Goal: Task Accomplishment & Management: Manage account settings

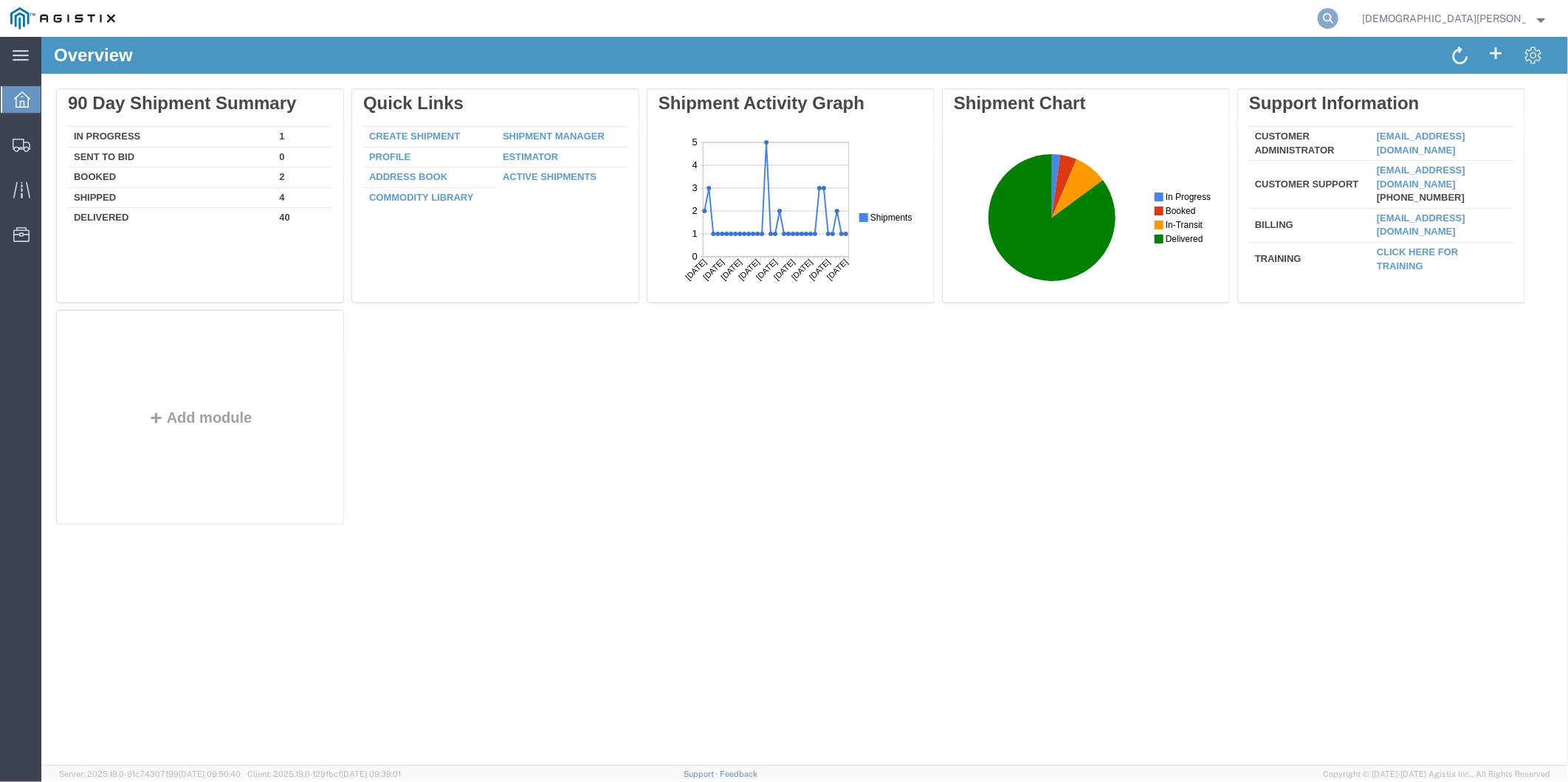
click at [1338, 13] on icon at bounding box center [1328, 18] width 20 height 20
click at [1220, 20] on input "search" at bounding box center [1093, 19] width 449 height 36
paste input "56838285"
type input "56838285"
click at [1338, 16] on icon at bounding box center [1328, 18] width 20 height 20
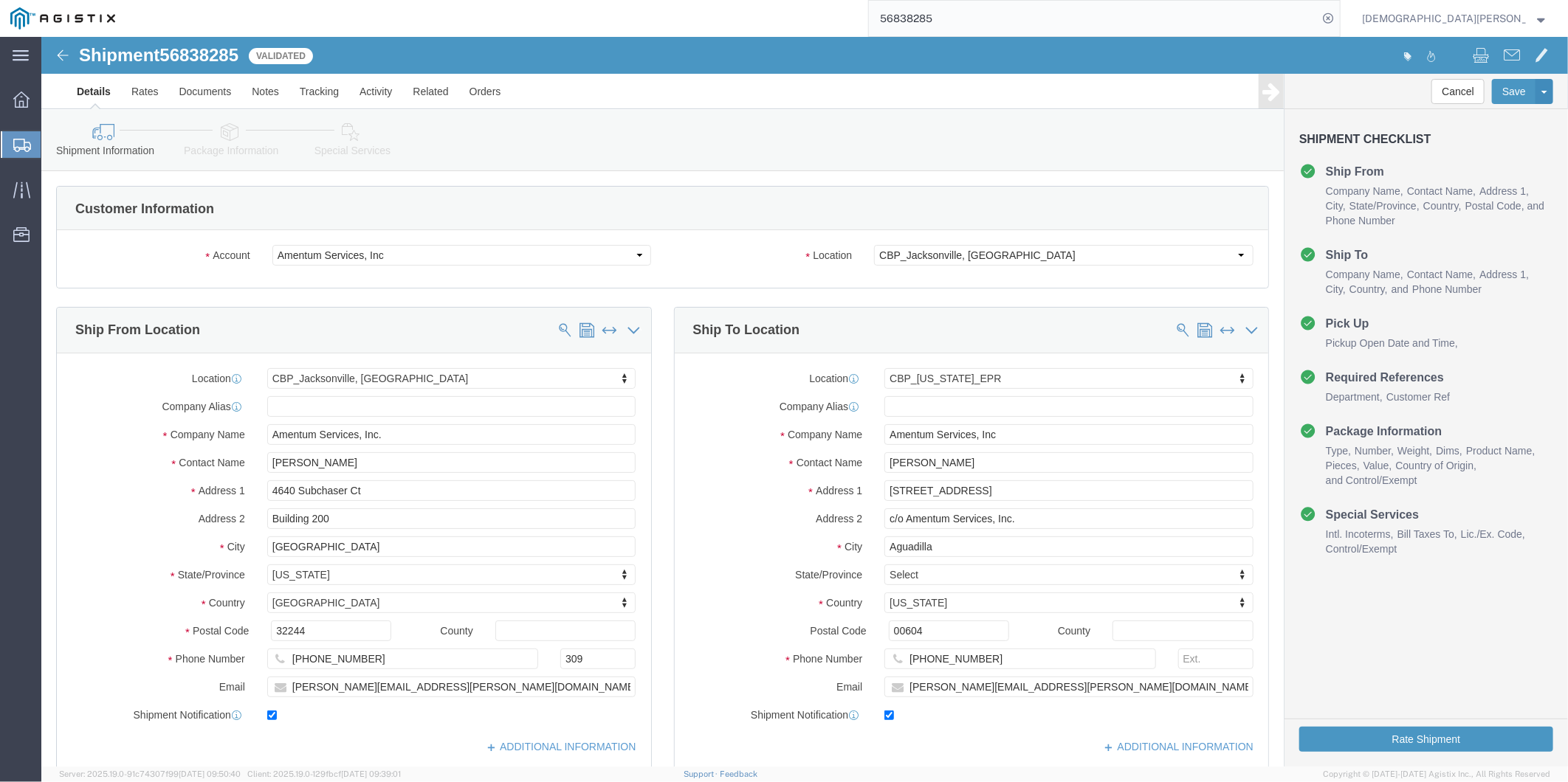
select select "49917"
select select "49933"
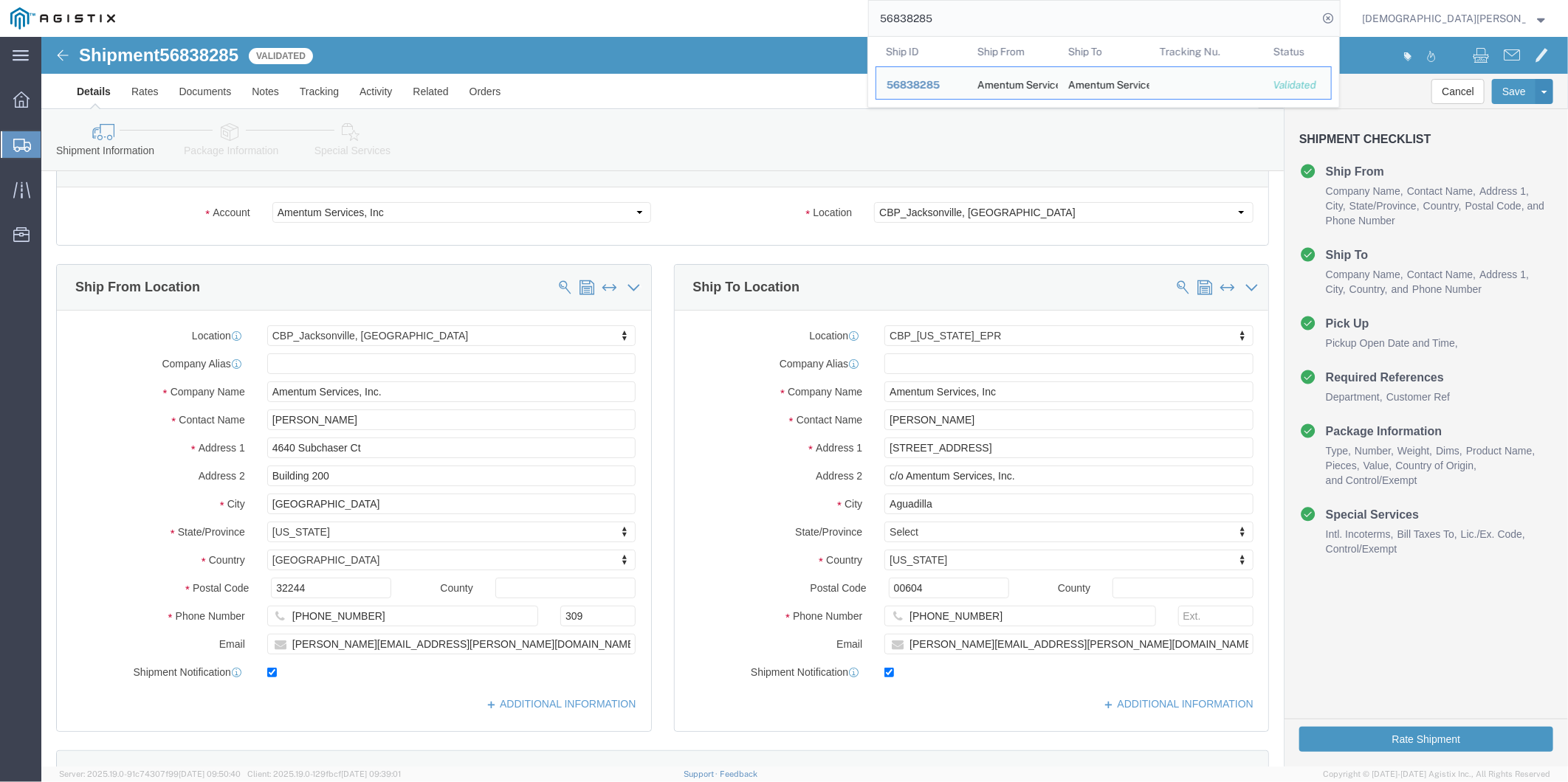
scroll to position [82, 0]
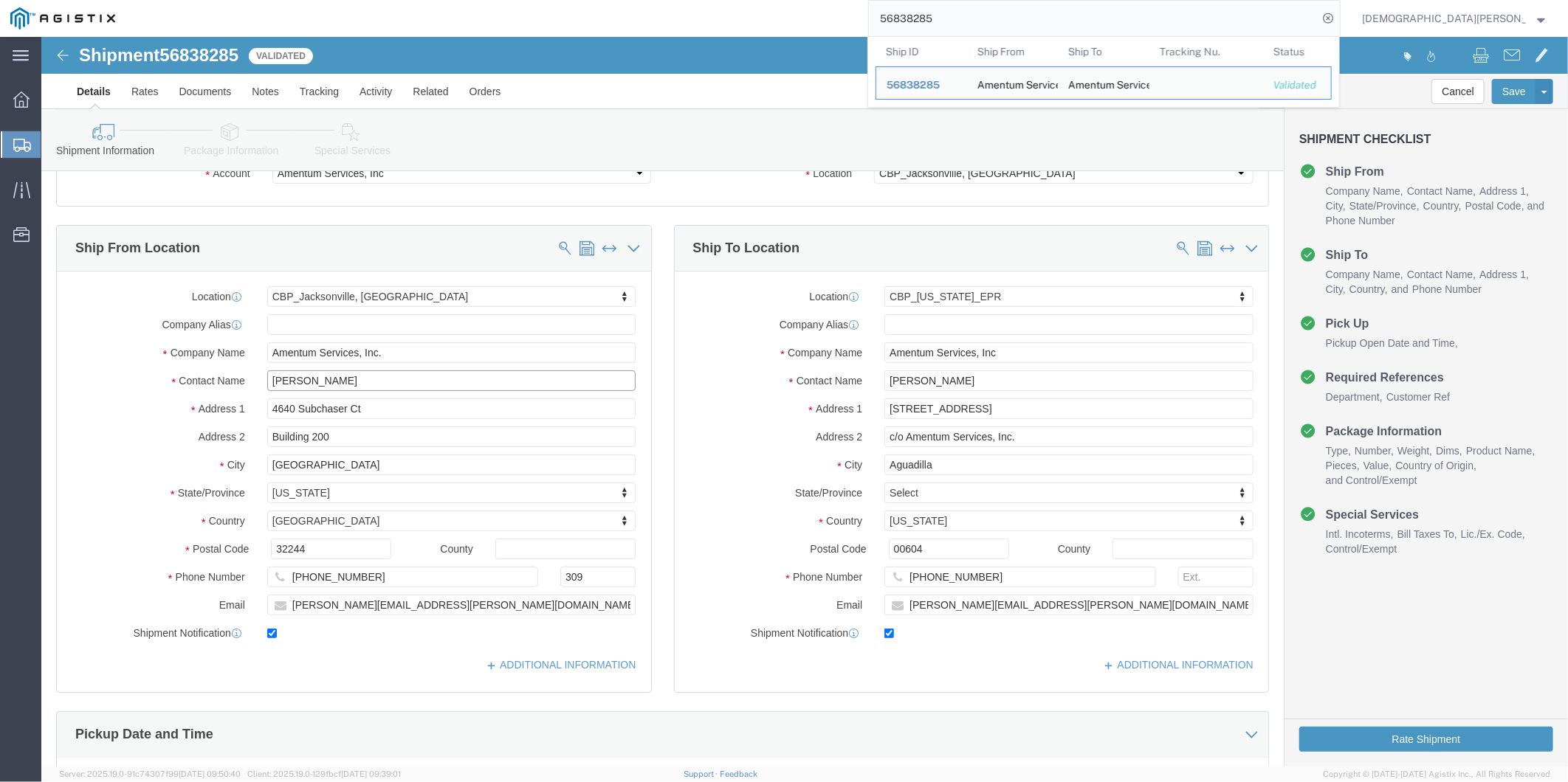
click input "[PERSON_NAME]"
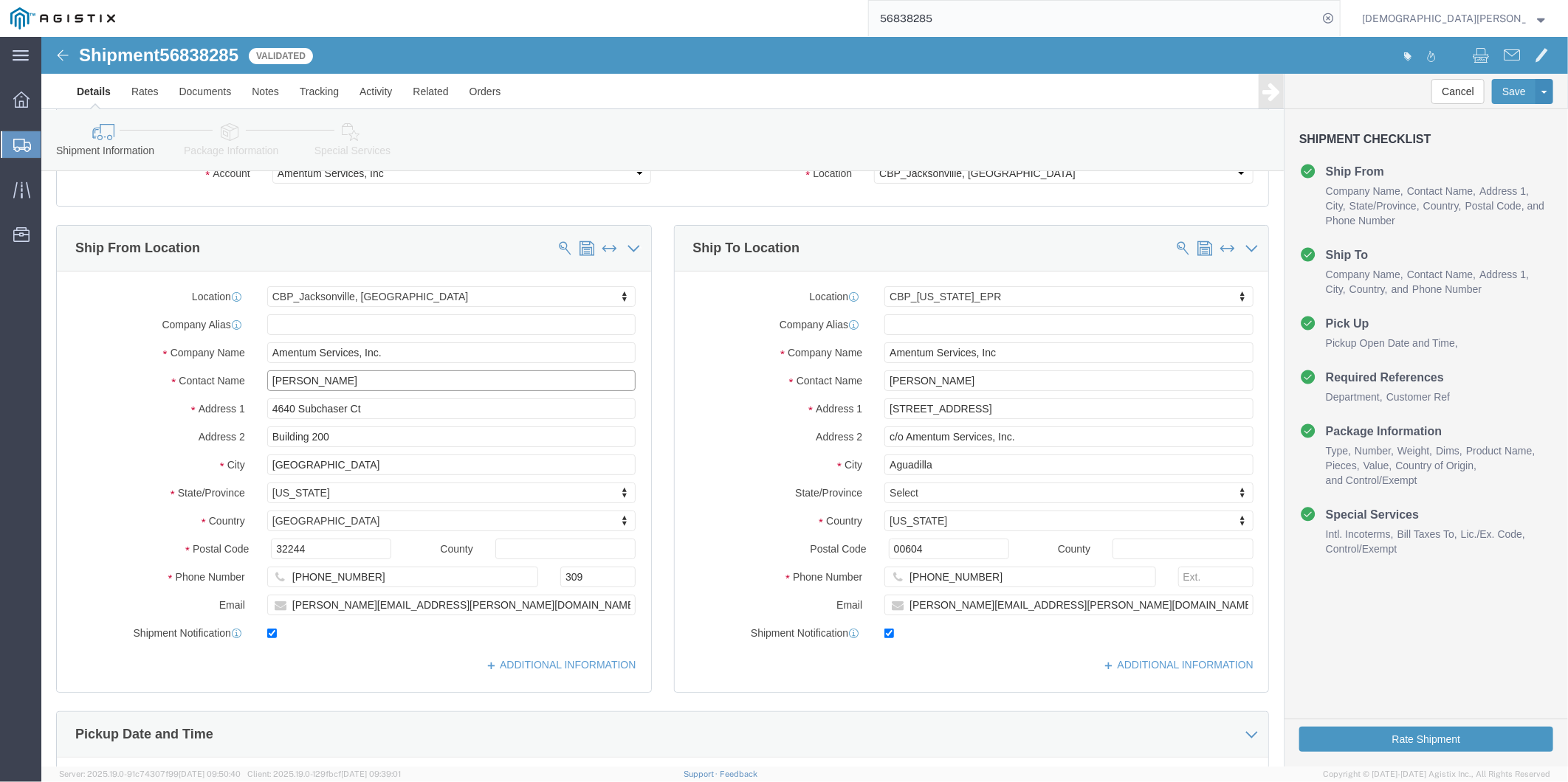
click input "[PERSON_NAME]"
click input "[PHONE_NUMBER]"
drag, startPoint x: 344, startPoint y: 543, endPoint x: 137, endPoint y: 539, distance: 207.0
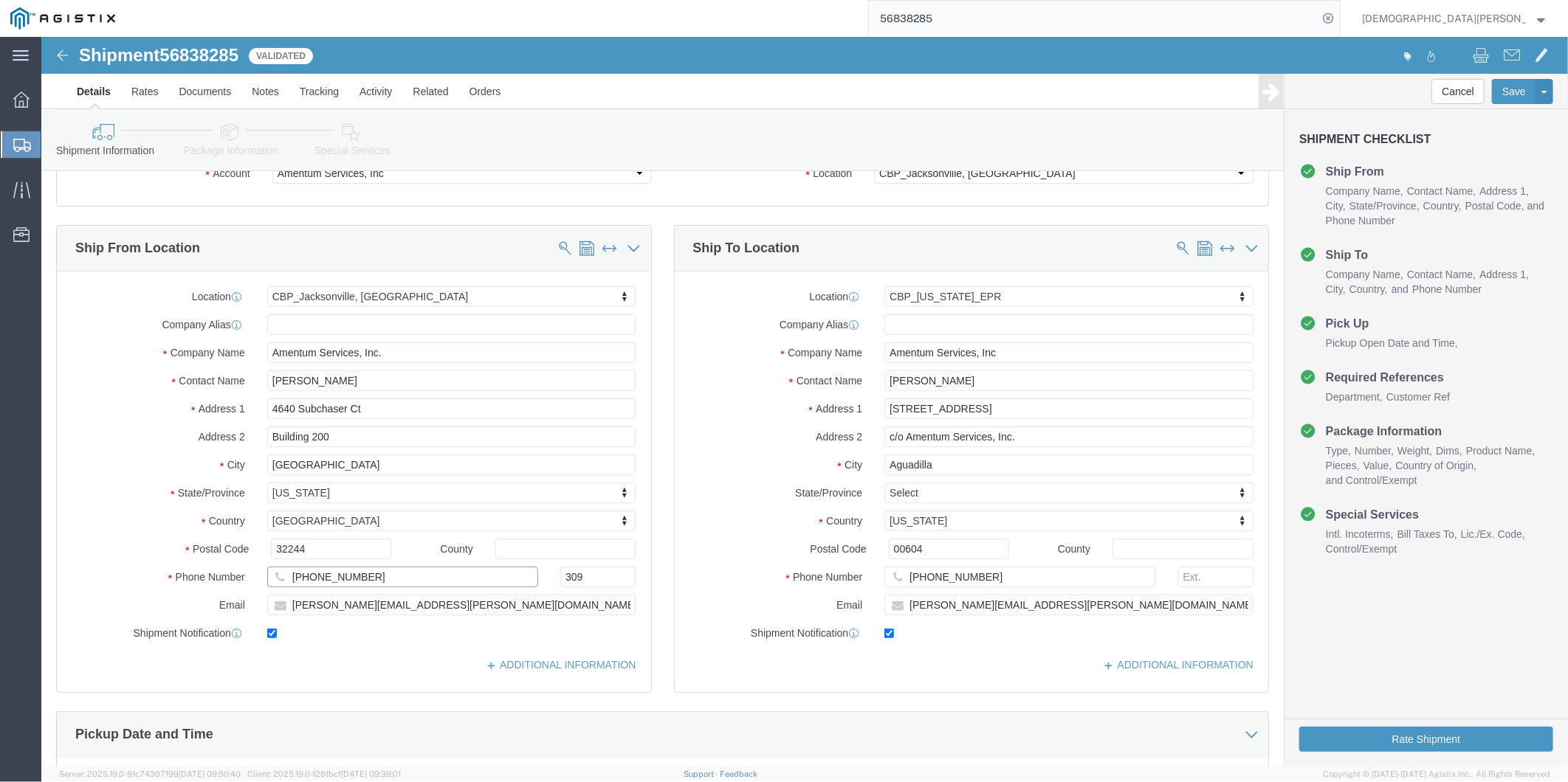
click div "Phone Number [PHONE_NUMBER] 309"
click input "Building 200"
drag, startPoint x: 338, startPoint y: 370, endPoint x: 188, endPoint y: 374, distance: 150.1
click div "Address [STREET_ADDRESS]"
click input "Building 200"
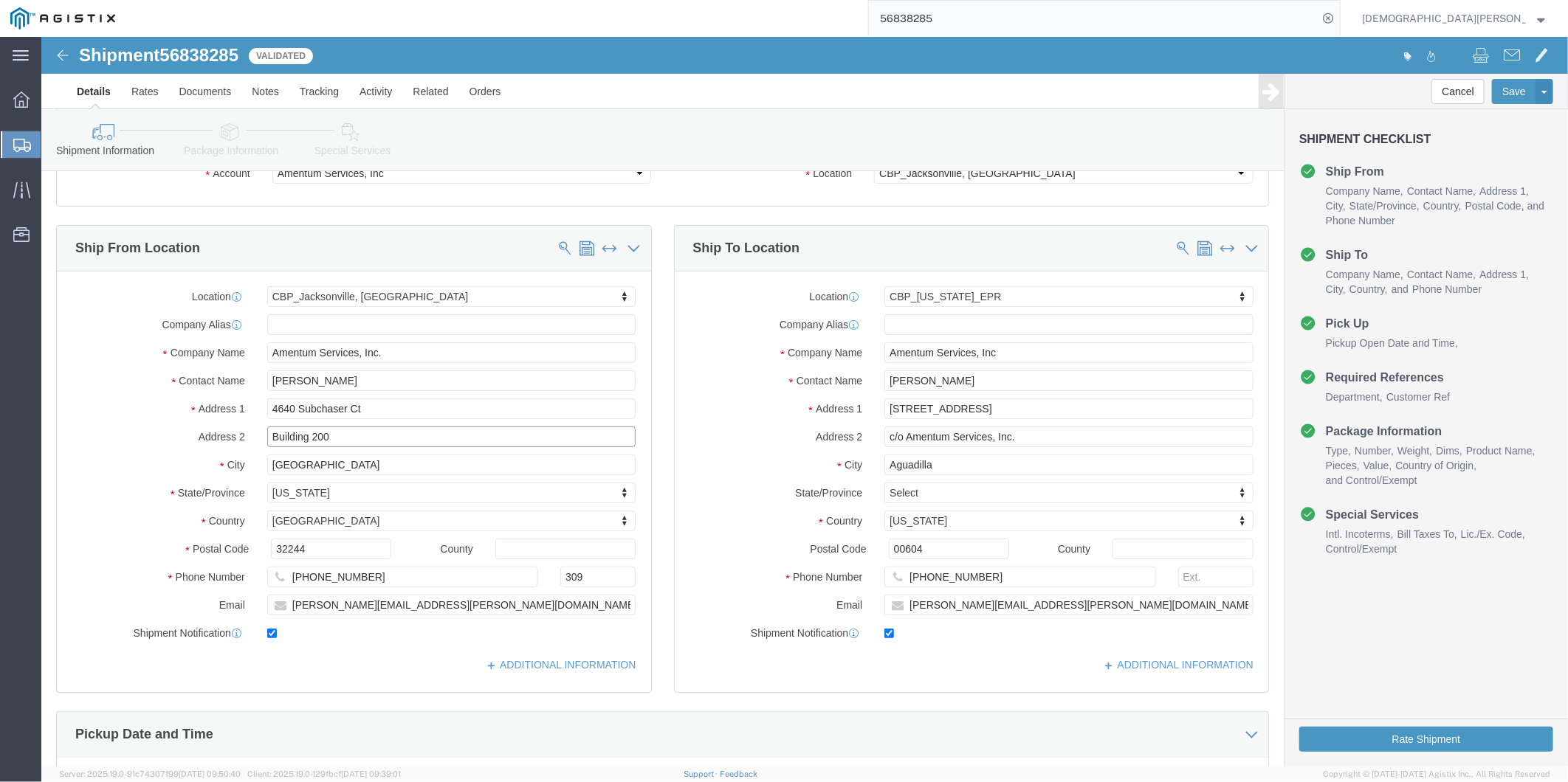
drag, startPoint x: 306, startPoint y: 400, endPoint x: 178, endPoint y: 388, distance: 128.6
click div "Location [GEOGRAPHIC_DATA], [GEOGRAPHIC_DATA] My Profile Location GD-OTS [GEOGR…"
click input "32244"
drag, startPoint x: 282, startPoint y: 506, endPoint x: 108, endPoint y: 480, distance: 175.9
click div "Location [GEOGRAPHIC_DATA], [GEOGRAPHIC_DATA] My Profile Location GD-OTS [GEOGR…"
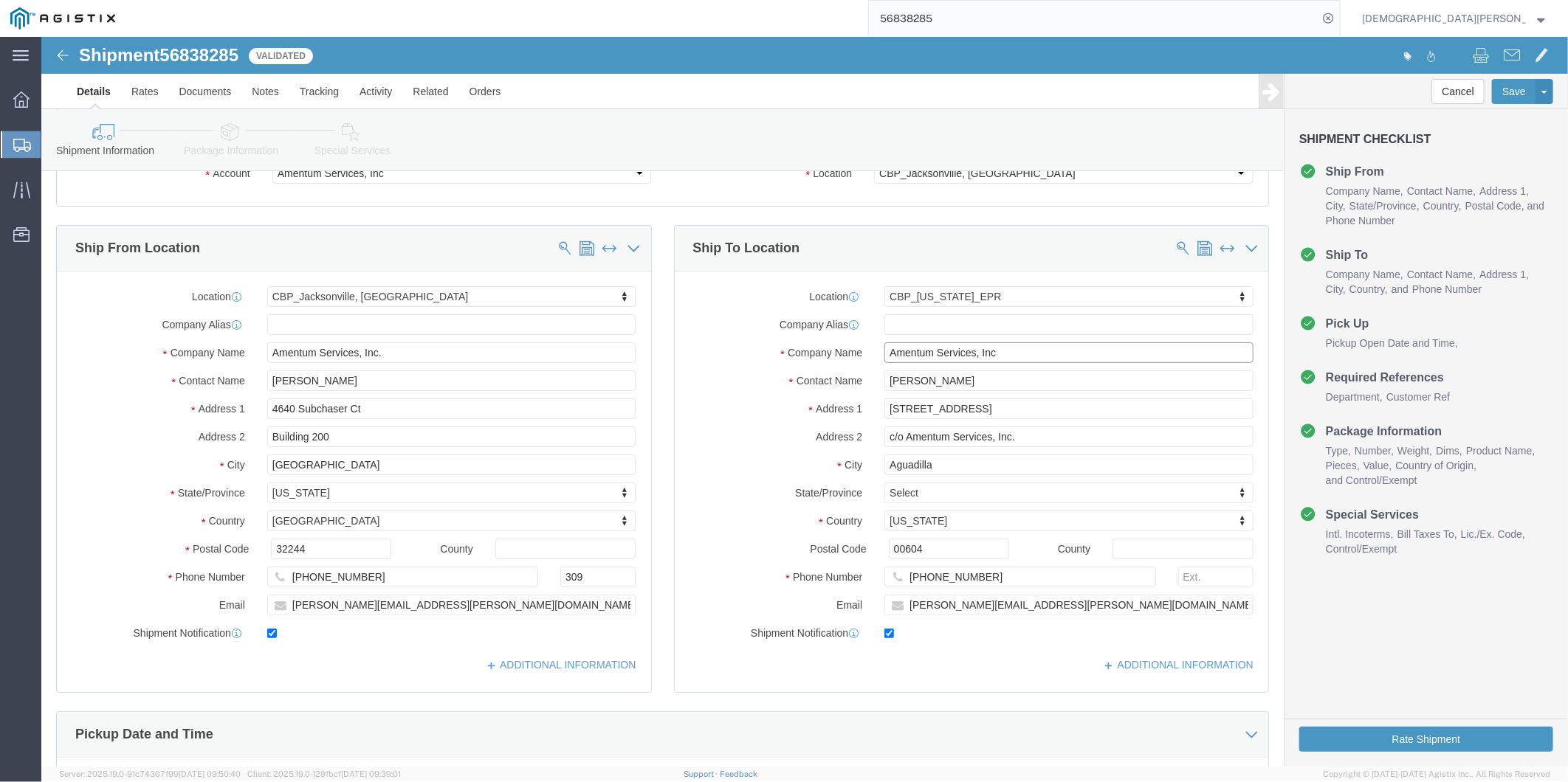
click input "Amentum Services, Inc"
drag, startPoint x: 979, startPoint y: 314, endPoint x: 816, endPoint y: 301, distance: 163.5
click div "Location [GEOGRAPHIC_DATA][US_STATE] My Profile Location GD-OTS [GEOGRAPHIC_DAT…"
click input "[PERSON_NAME]"
drag, startPoint x: 946, startPoint y: 371, endPoint x: 742, endPoint y: 369, distance: 204.0
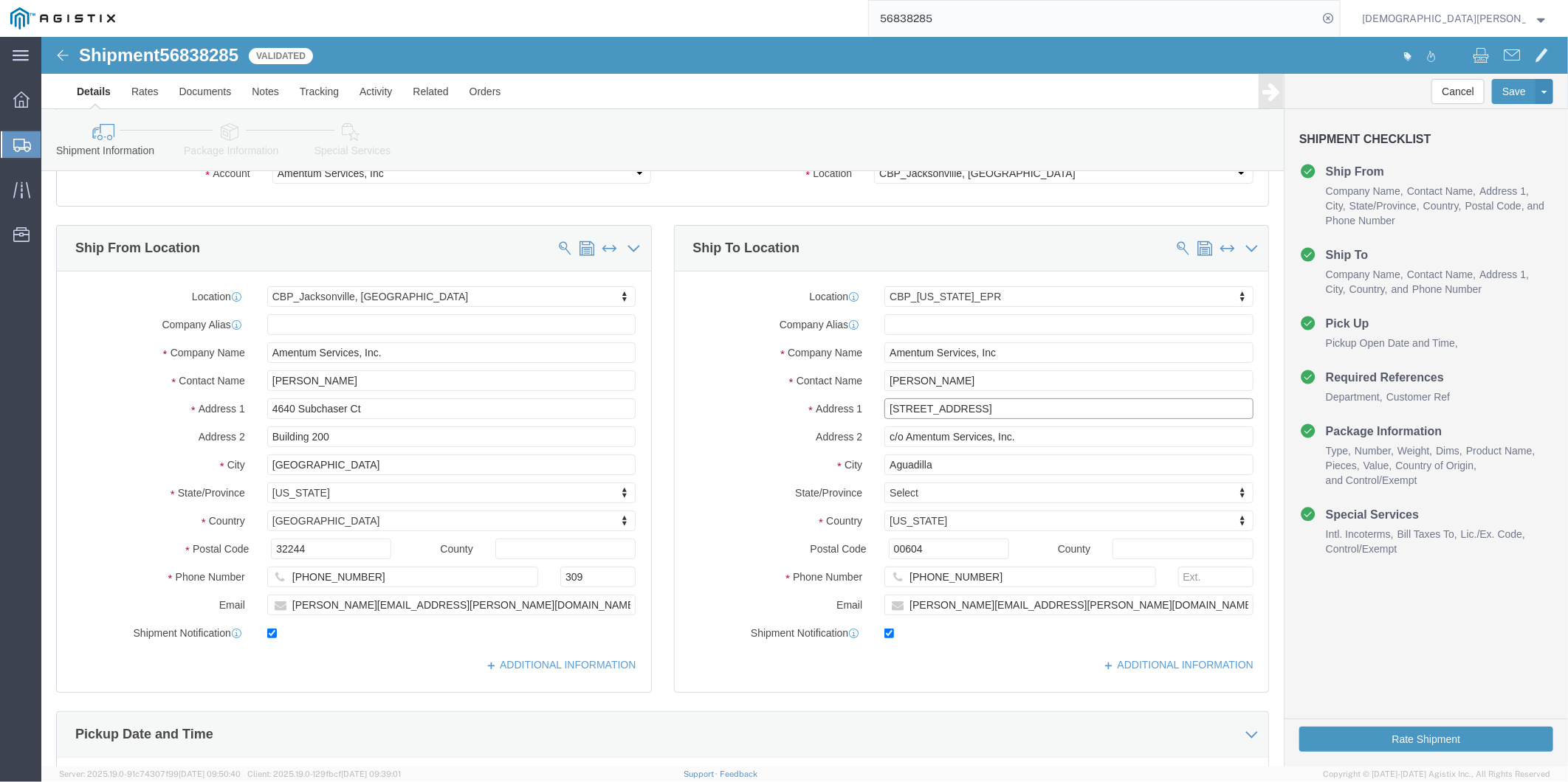
click div "Address [STREET_ADDRESS]"
click input "c/o Amentum Services, Inc."
drag, startPoint x: 996, startPoint y: 400, endPoint x: 797, endPoint y: 400, distance: 199.0
click div "Address 2 c/o Amentum Services, Inc."
click icon
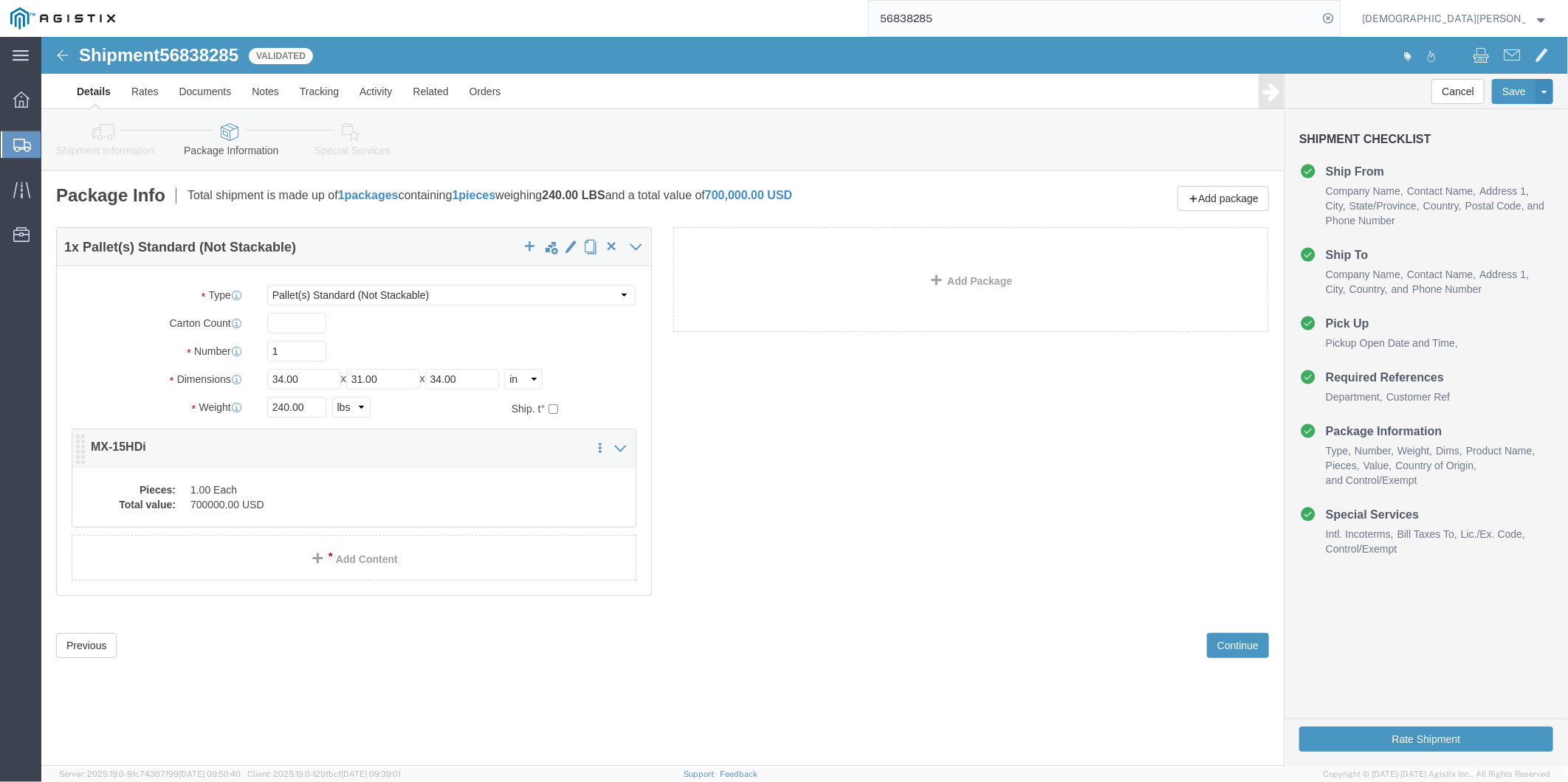
click div "Package Content 1 x Pallet(s) Standard (Not Stackable) Package Type Select BCK …"
click dd "1.00 Each"
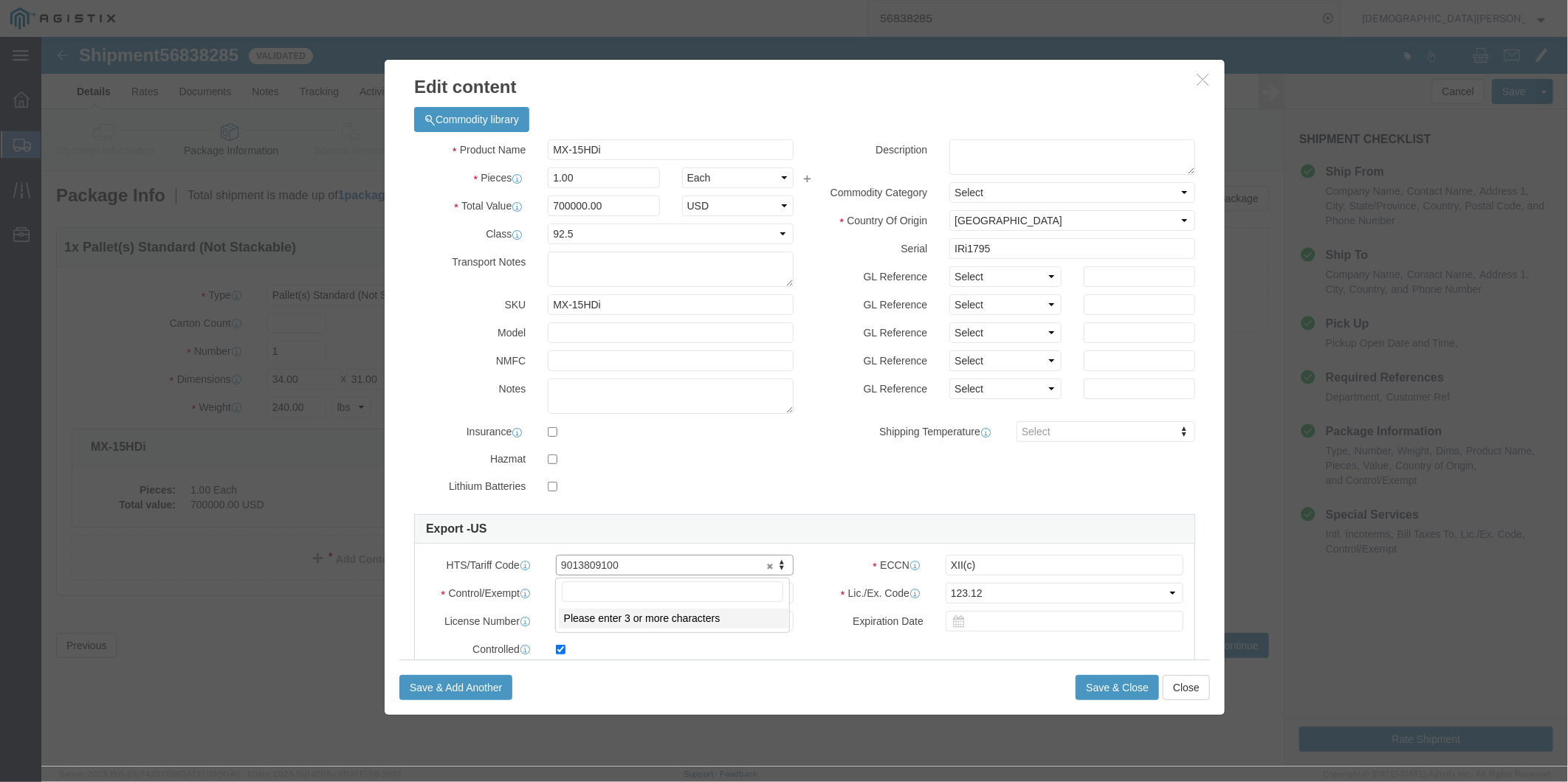
drag, startPoint x: 592, startPoint y: 527, endPoint x: 528, endPoint y: 526, distance: 64.0
drag, startPoint x: 595, startPoint y: 107, endPoint x: 429, endPoint y: 111, distance: 166.0
click div "Product Name MX-15HDi"
drag, startPoint x: 544, startPoint y: 164, endPoint x: 469, endPoint y: 179, distance: 76.5
click div "Product Name MX-15HDi Pieces 1.00 Select Bag Barrels 100Board Feet Bottle Box B…"
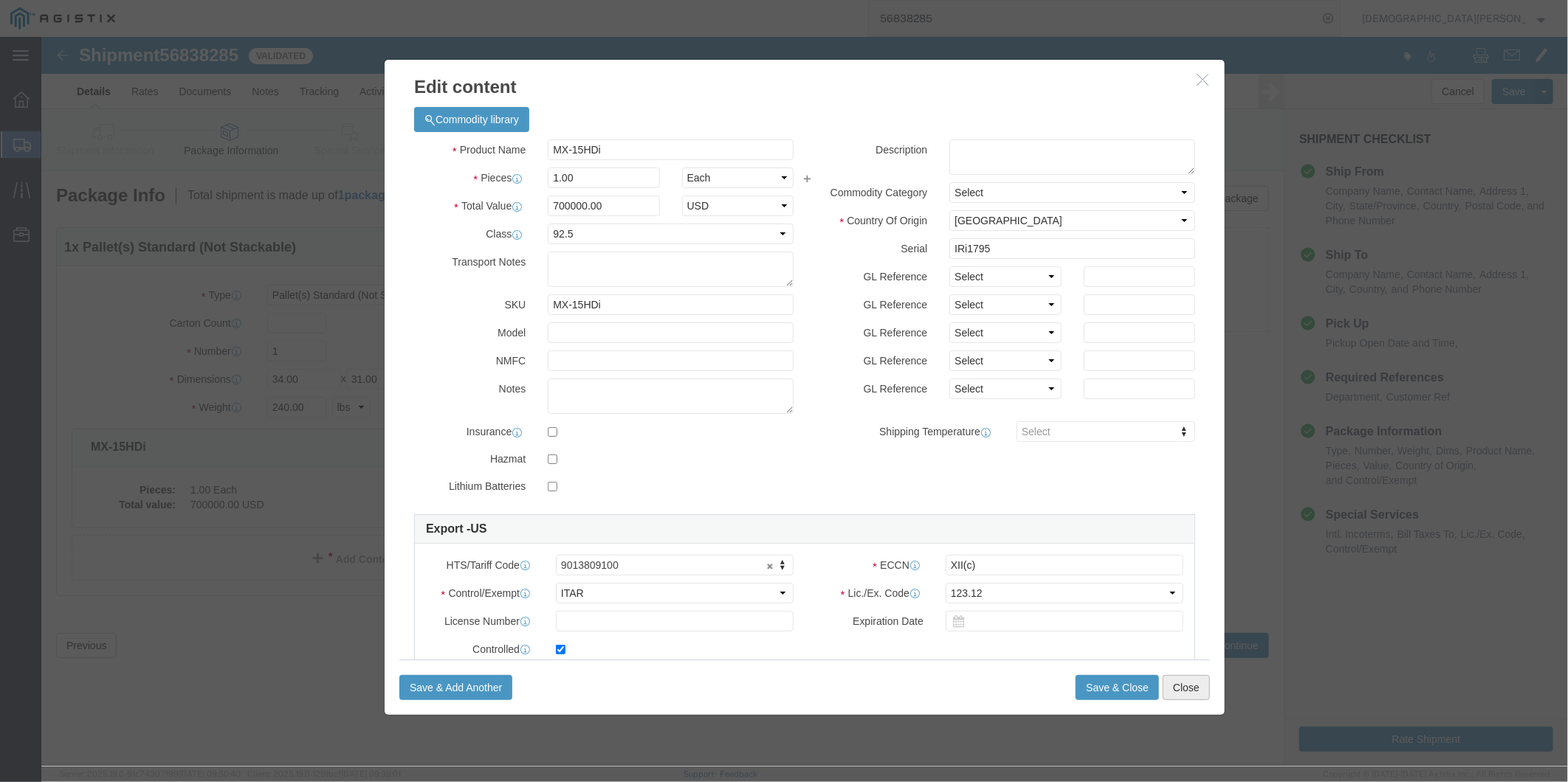
click button "Close"
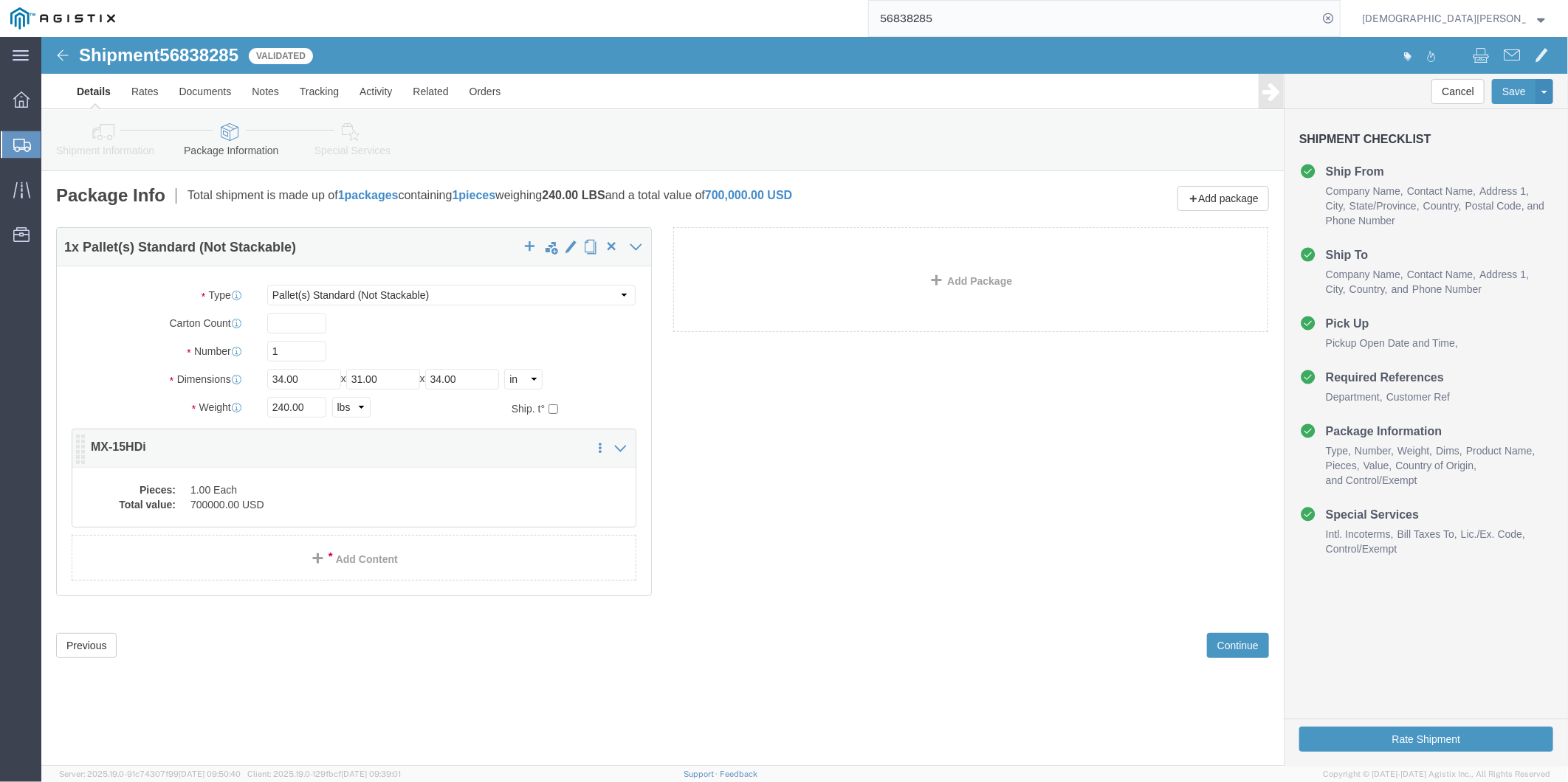
click div "Package Content 1 x Pallet(s) Standard (Not Stackable) Package Type Select BCK …"
click dd "1.00 Each"
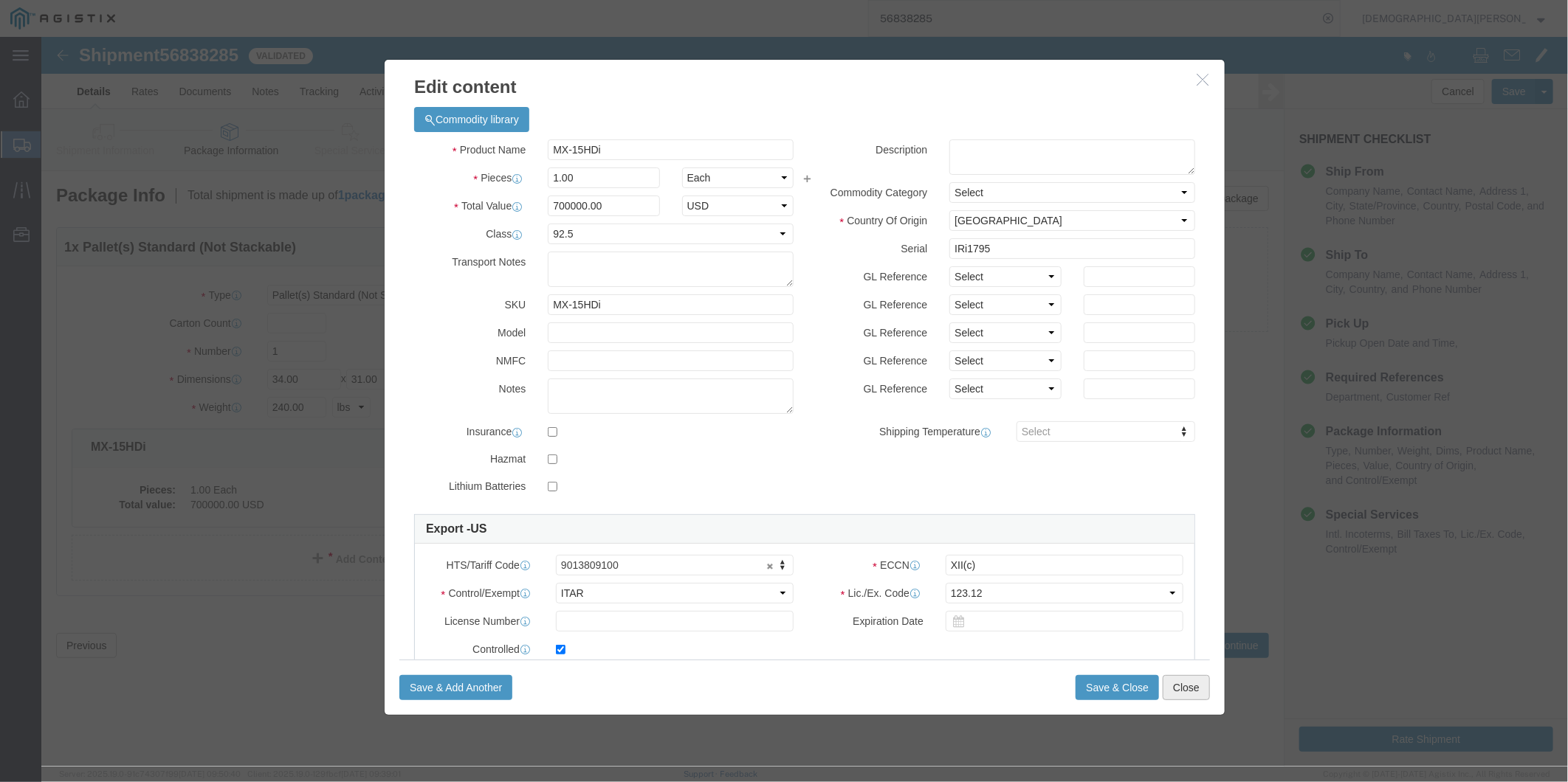
click button "Close"
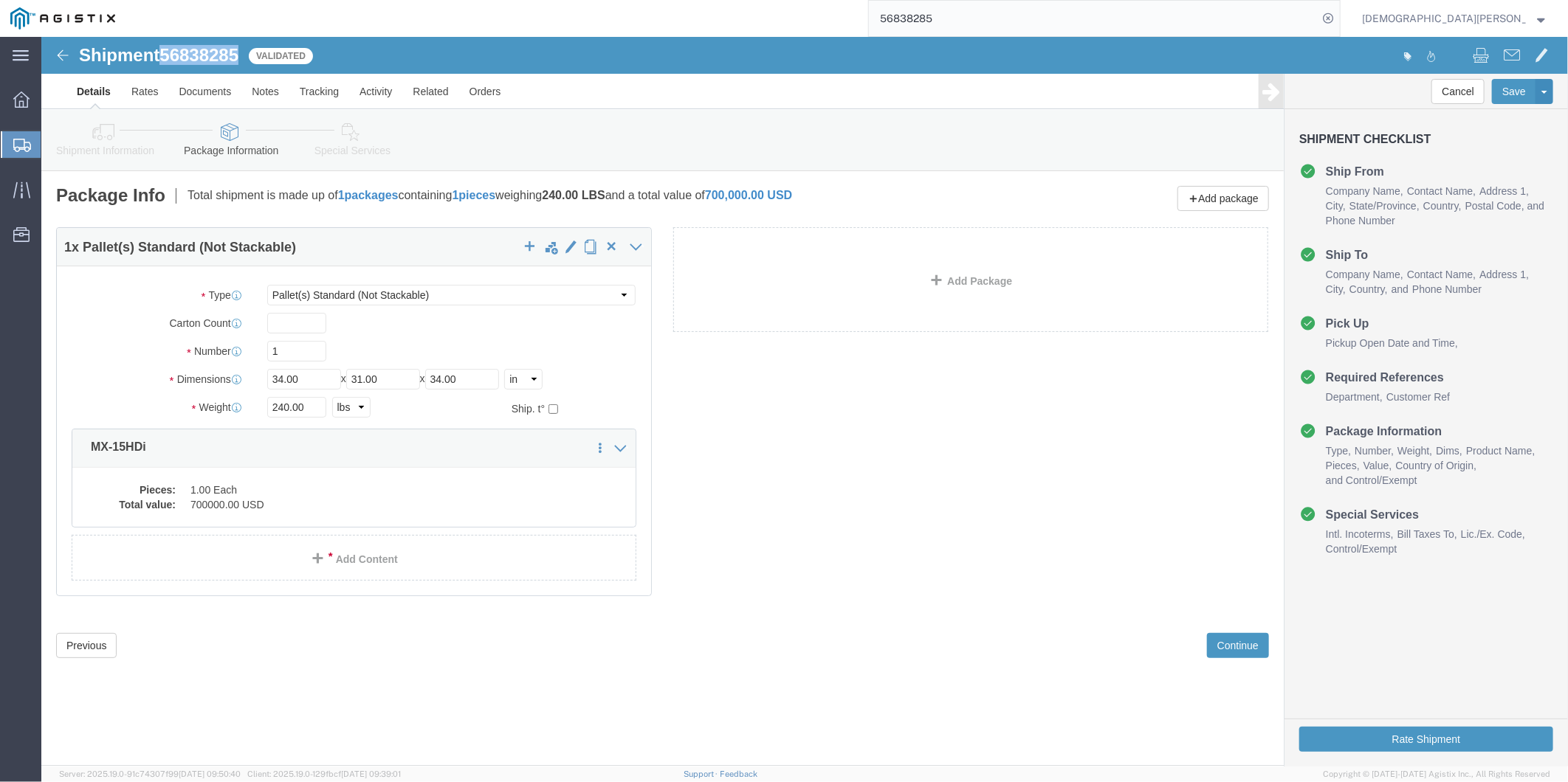
drag, startPoint x: 123, startPoint y: 15, endPoint x: 199, endPoint y: 15, distance: 76.0
click span "56838285"
copy span "56838285"
click div "Package Content 1 x Pallet(s) Standard (Not Stackable) Package Type Select BCK …"
click dd "1.00 Each"
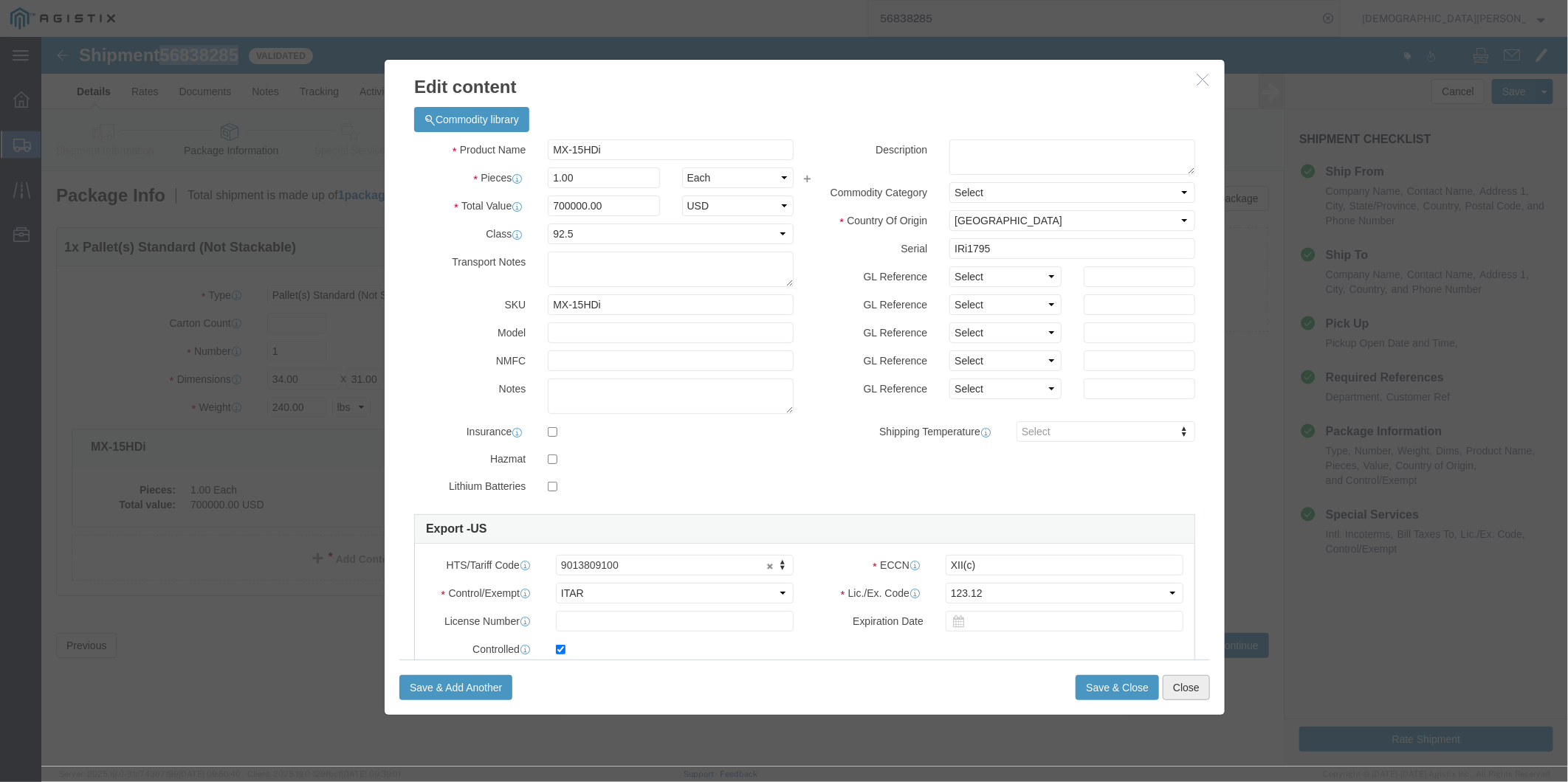
click button "Close"
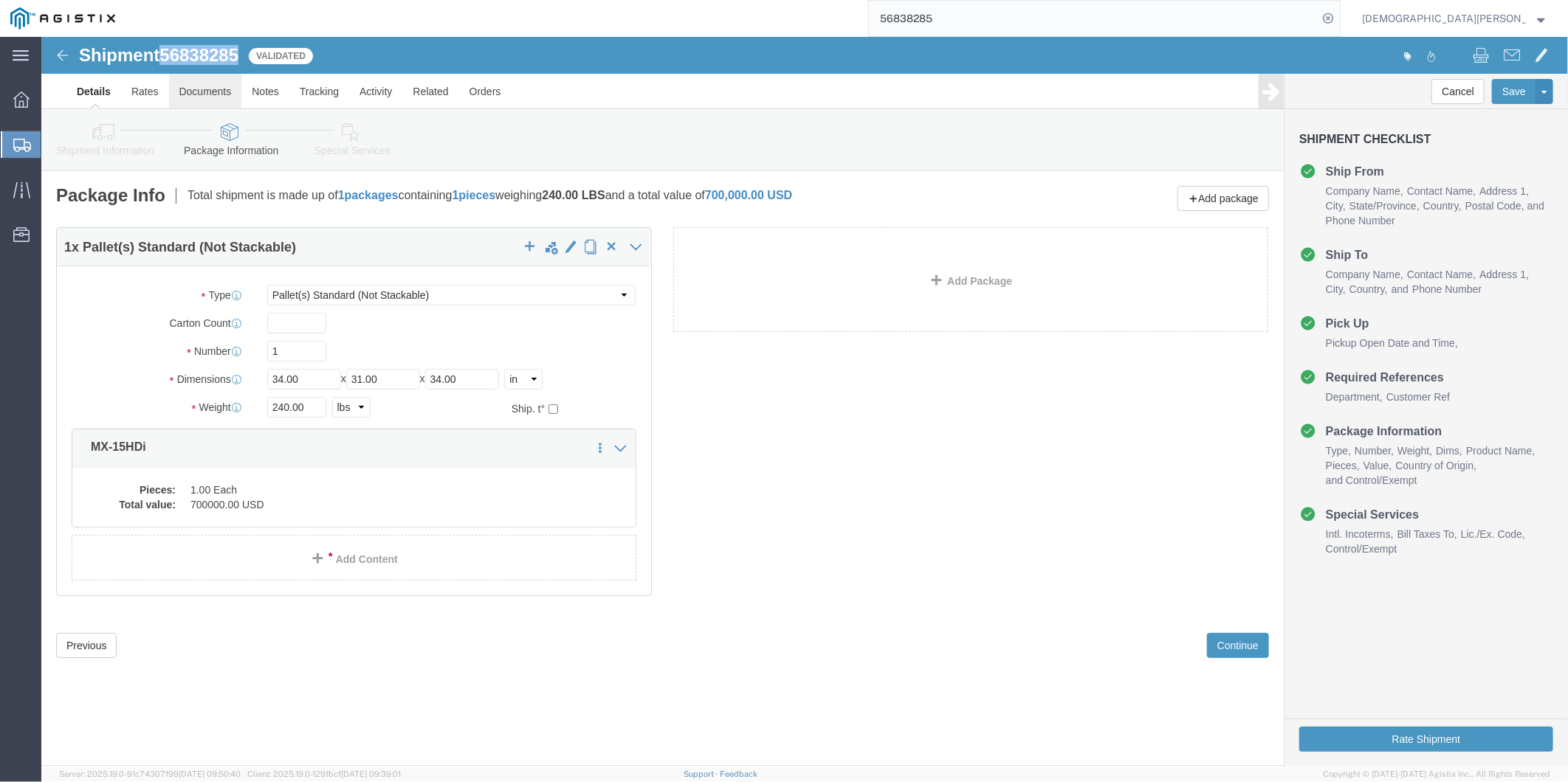
click link "Documents"
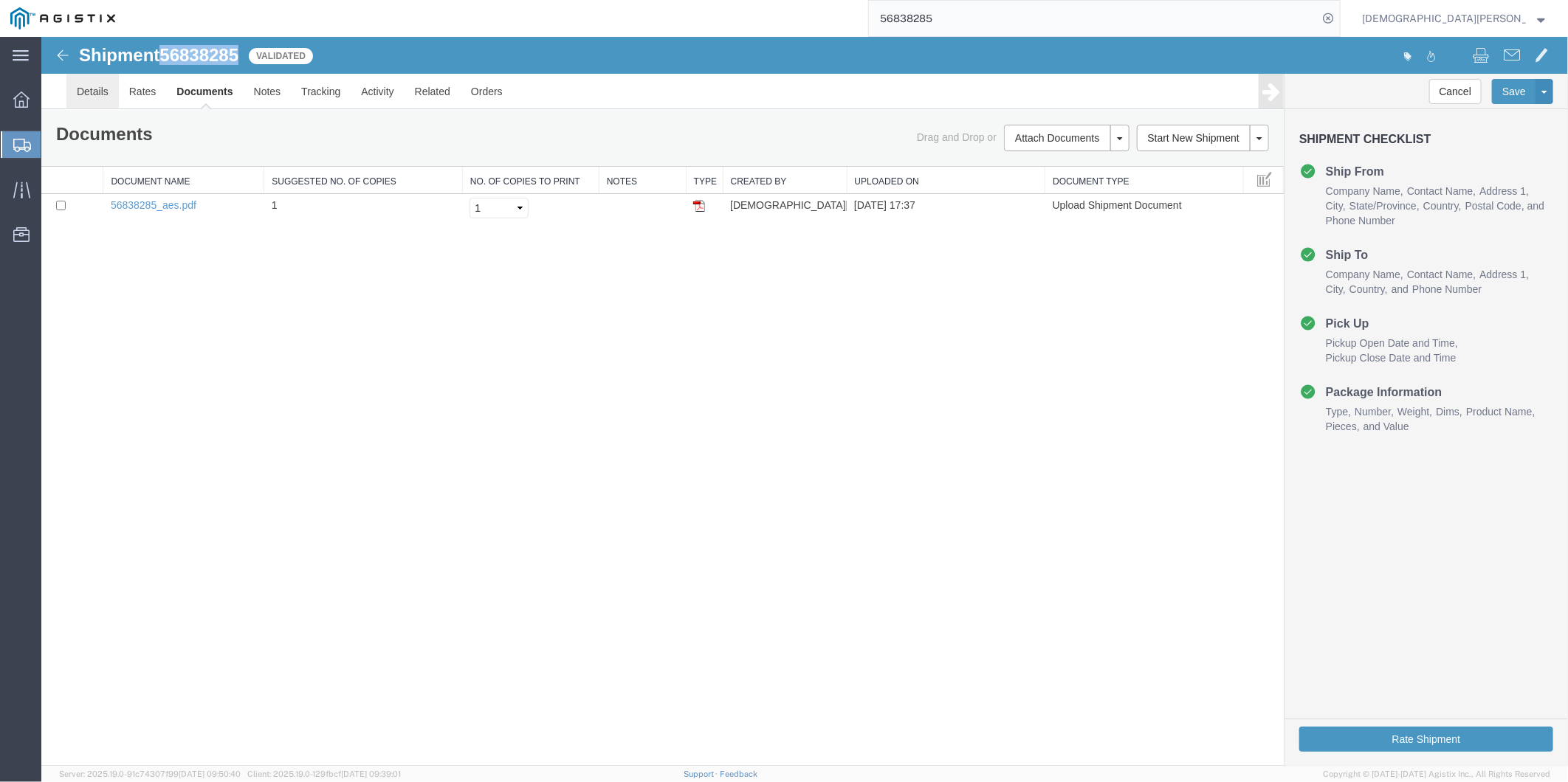
click at [96, 92] on link "Details" at bounding box center [92, 91] width 52 height 36
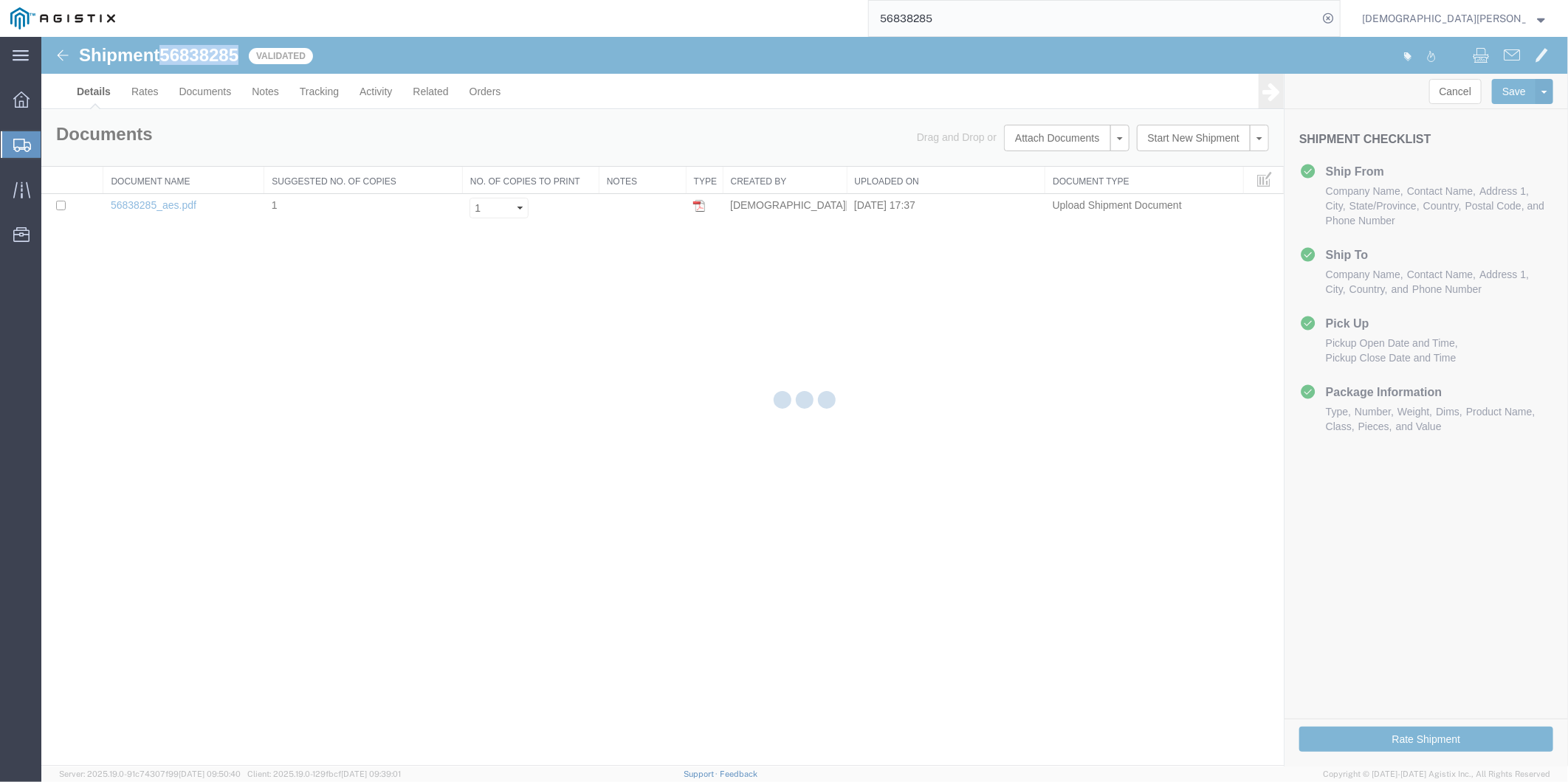
select select "49917"
select select "49933"
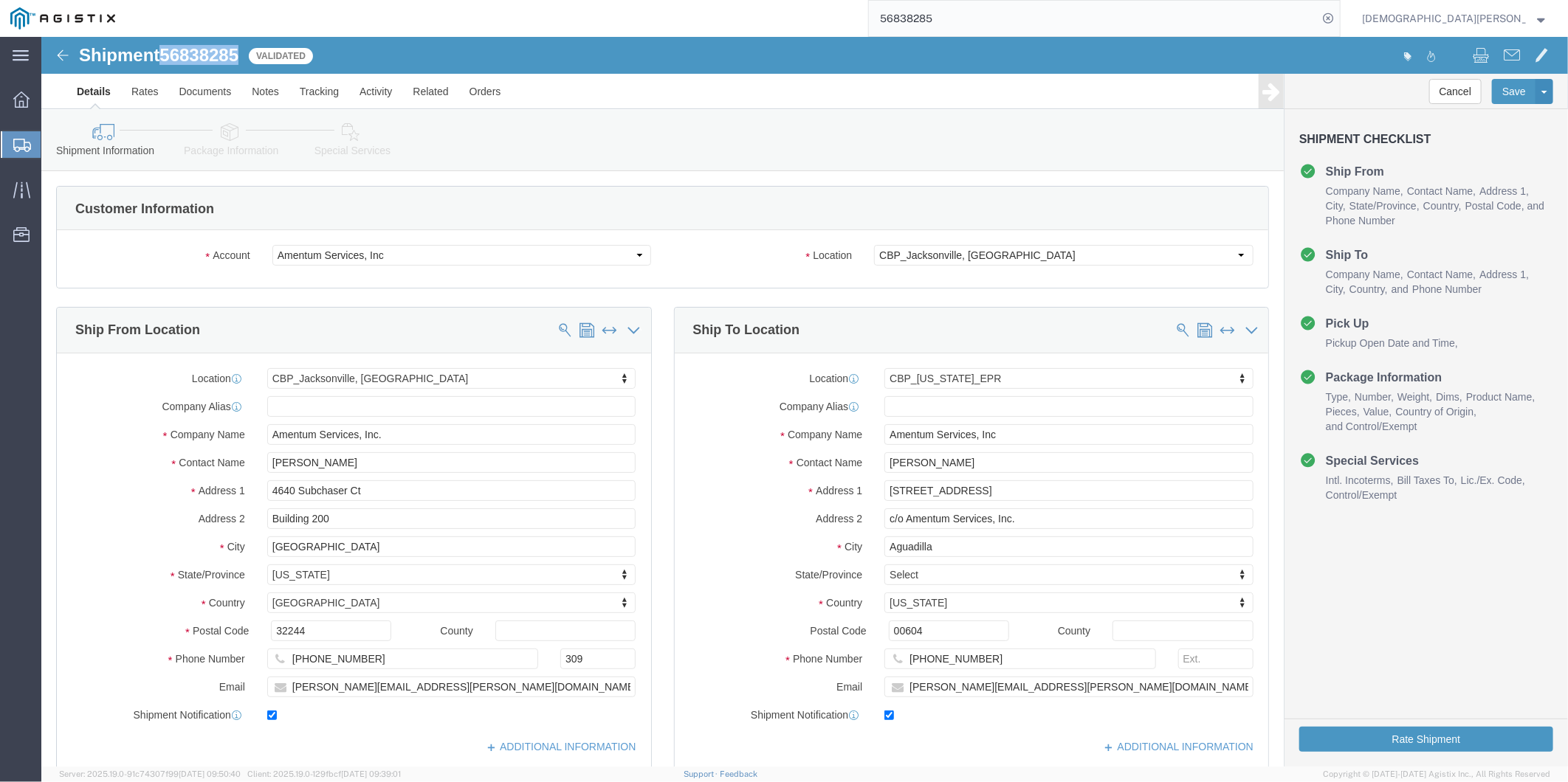
click icon
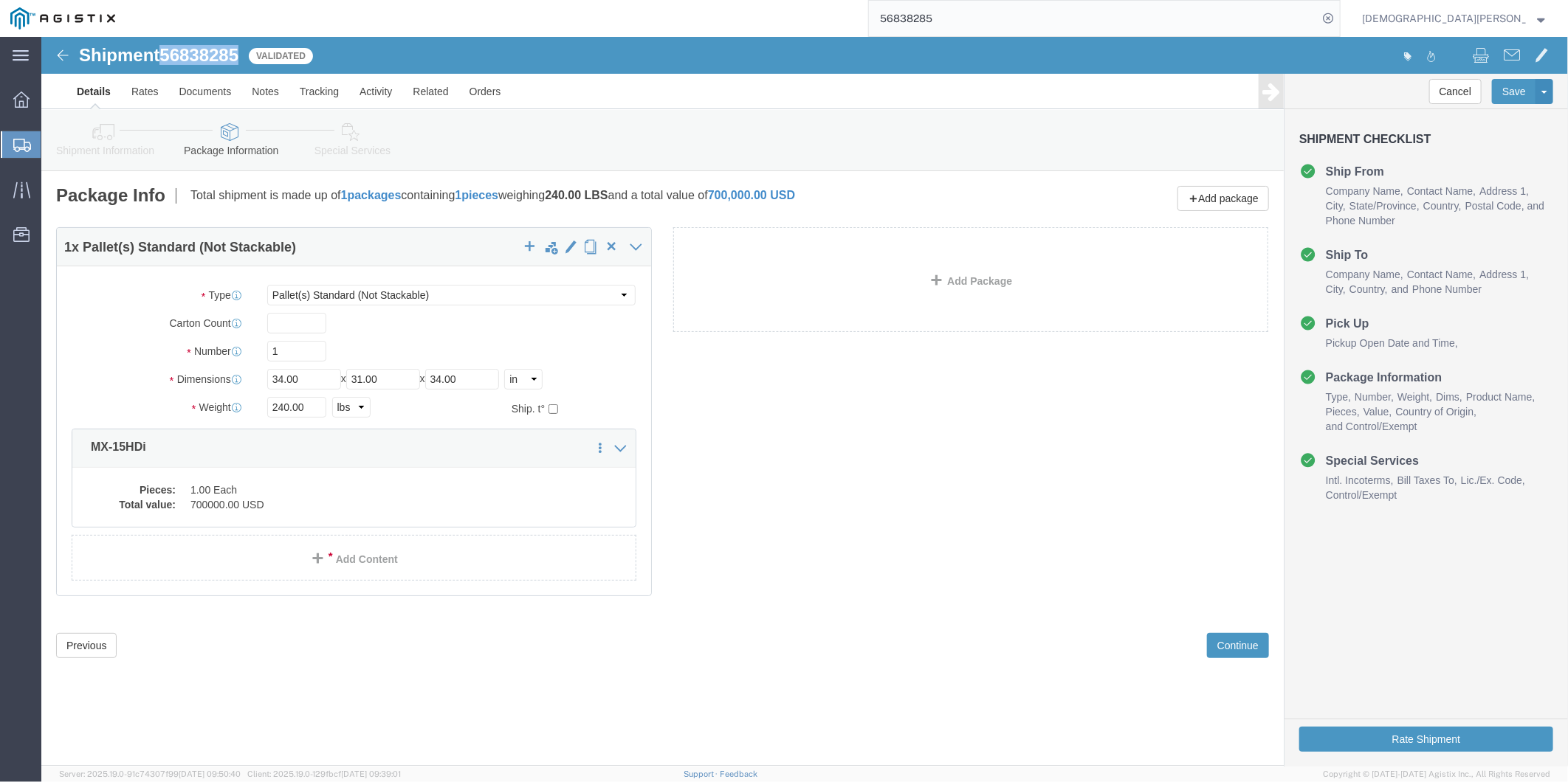
click link "Special Services"
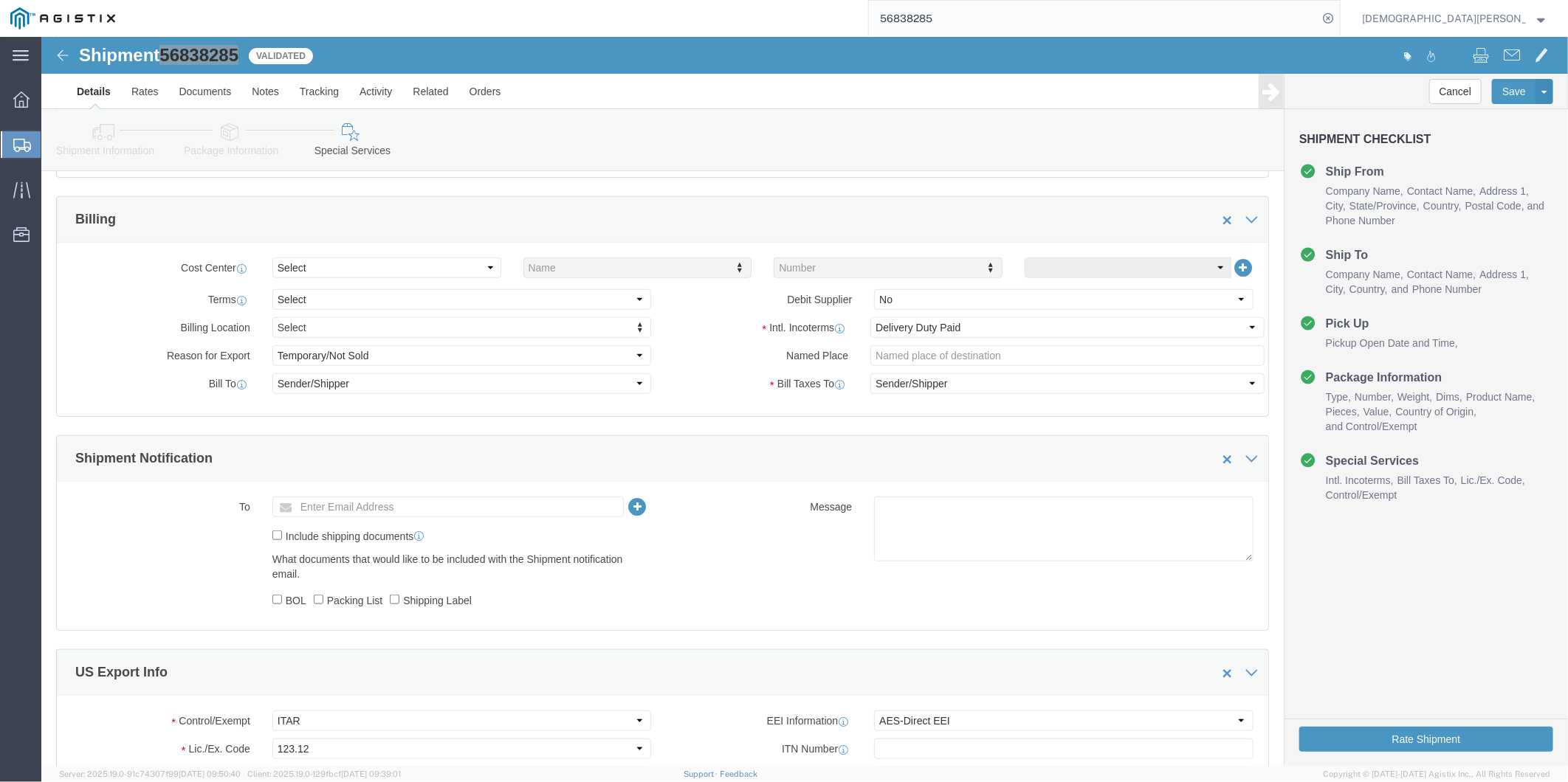
scroll to position [820, 0]
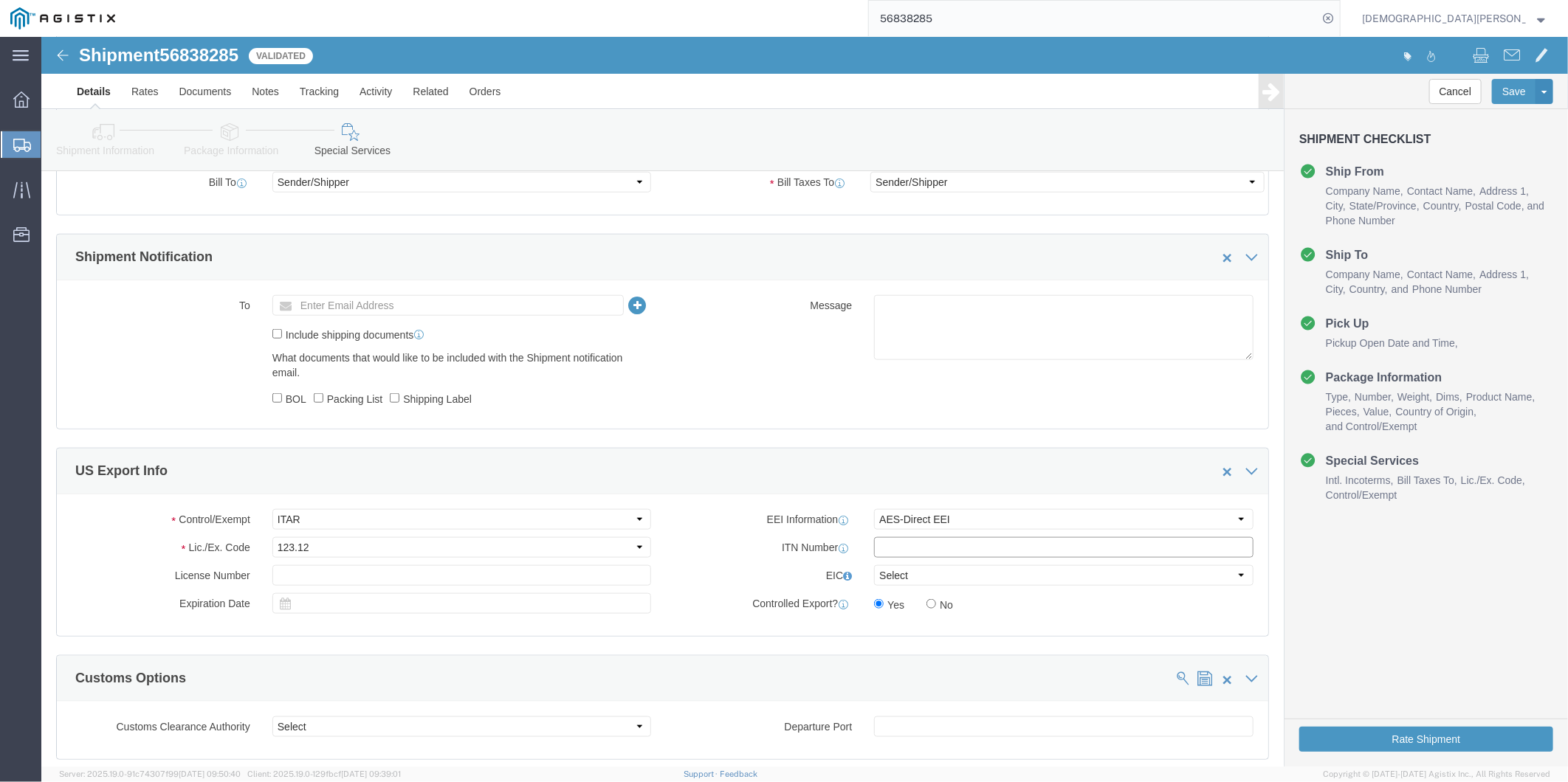
click input "text"
paste input "X20250916518907"
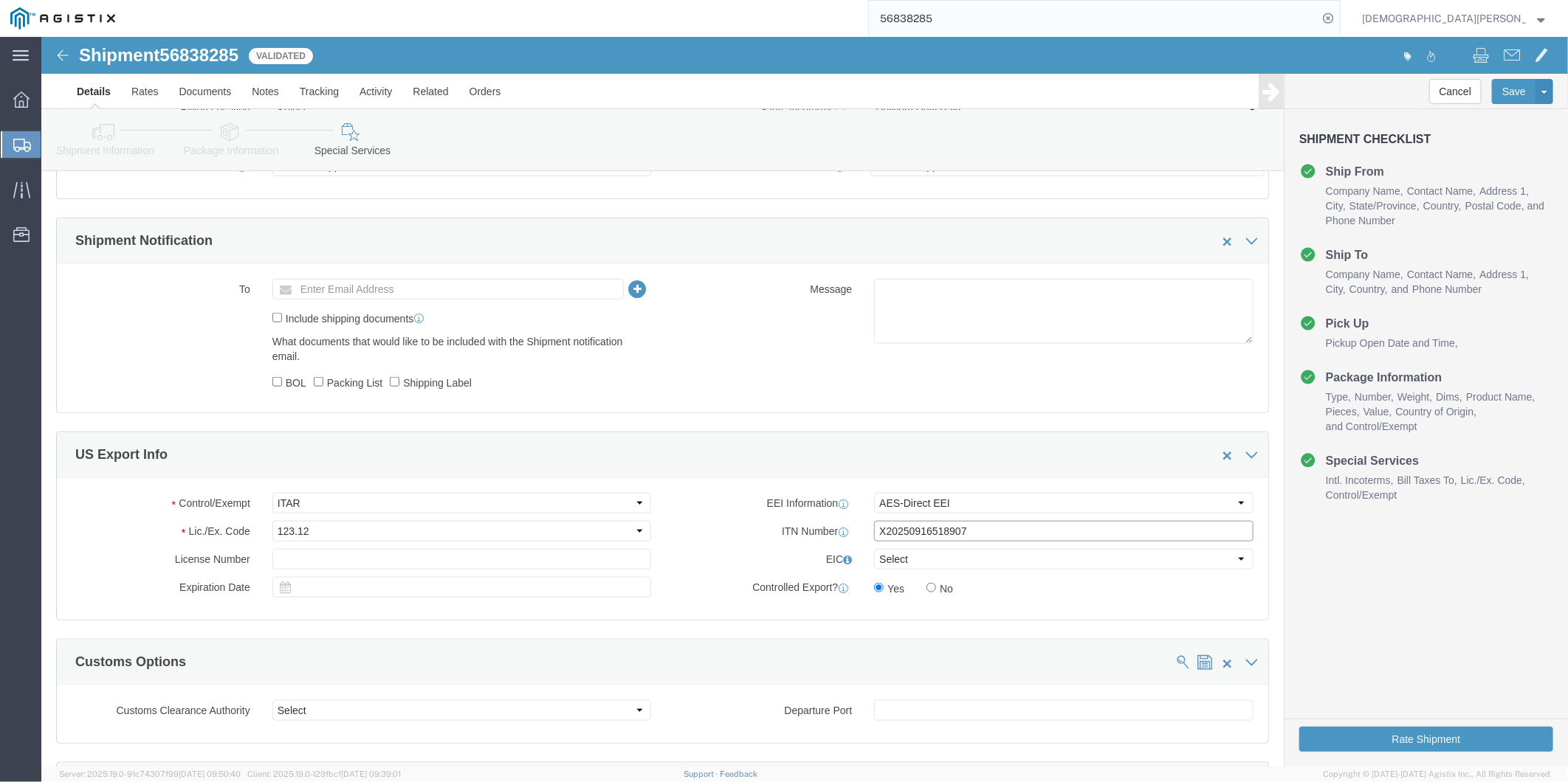
scroll to position [902, 0]
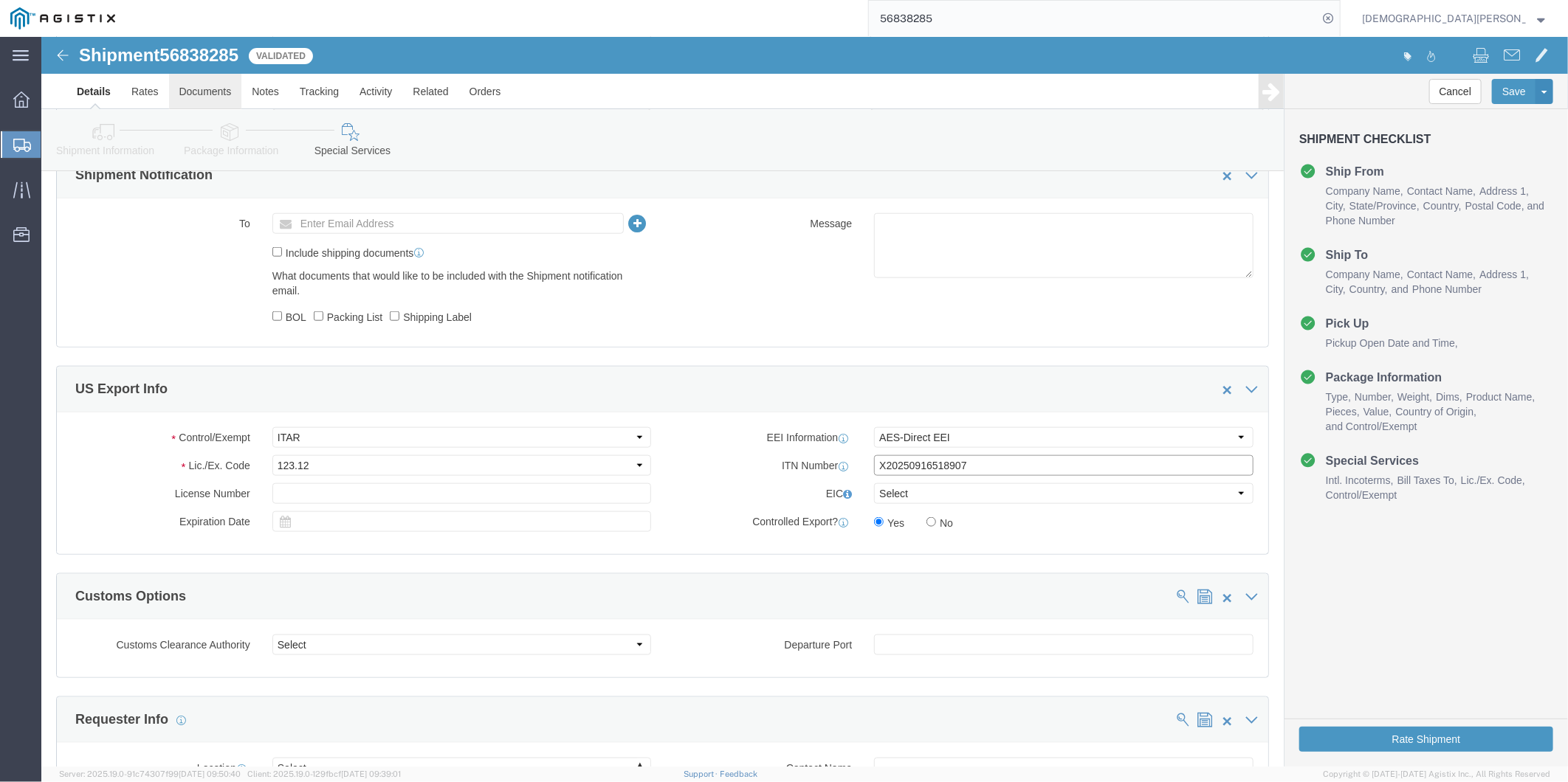
type input "X20250916518907"
click link "Documents"
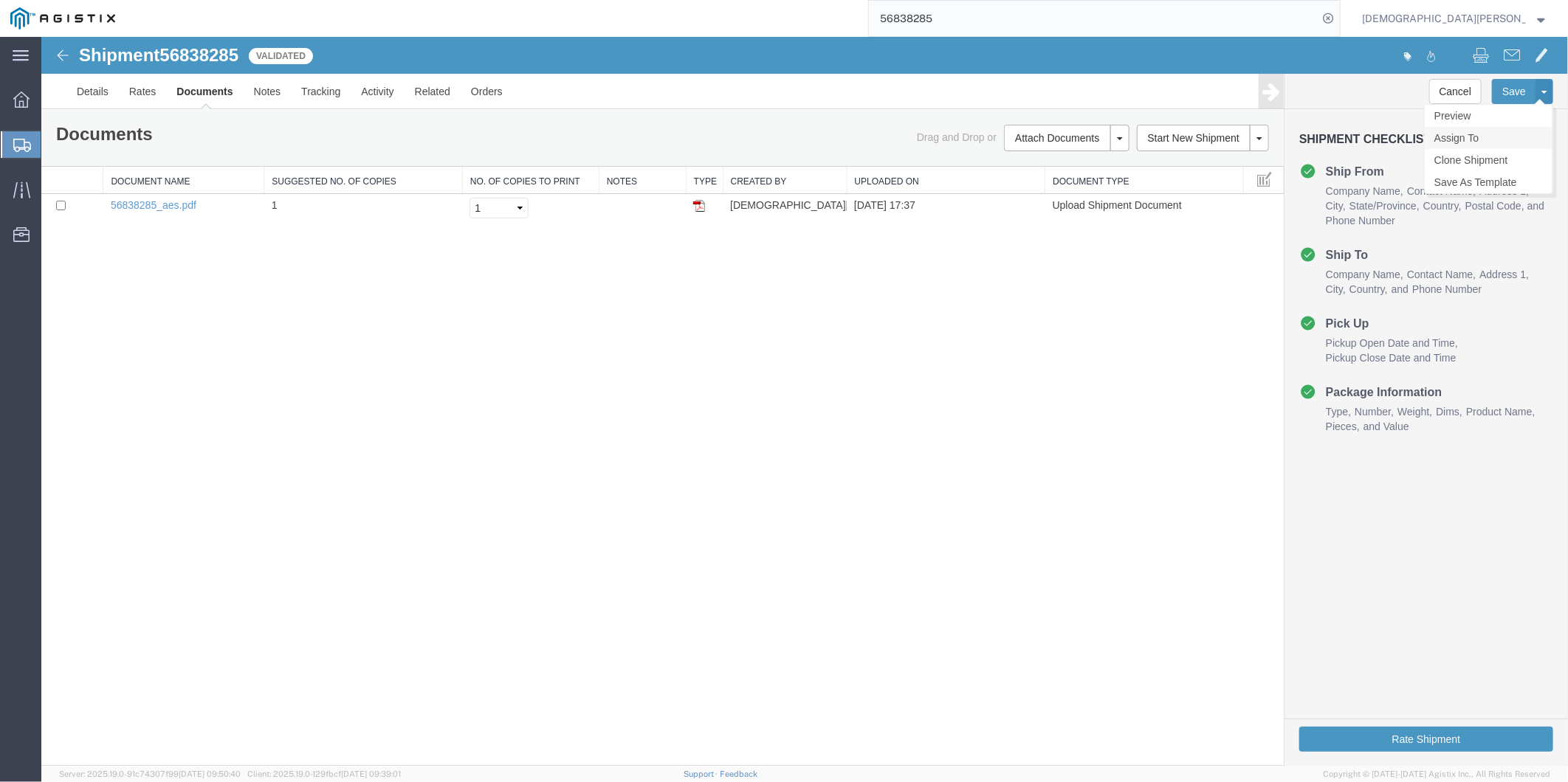
click at [1456, 141] on link "Assign To" at bounding box center [1488, 137] width 128 height 22
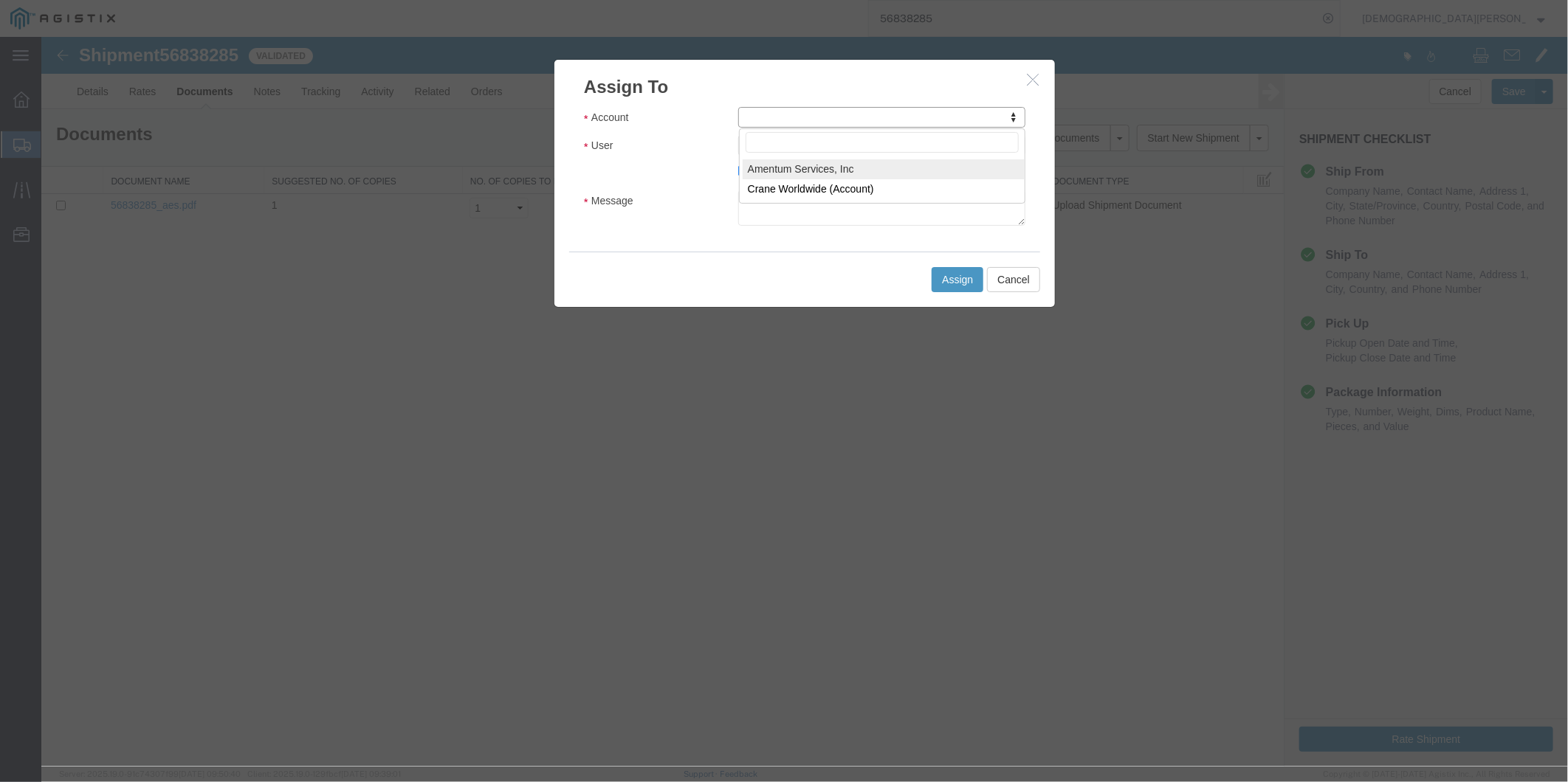
select select "101678"
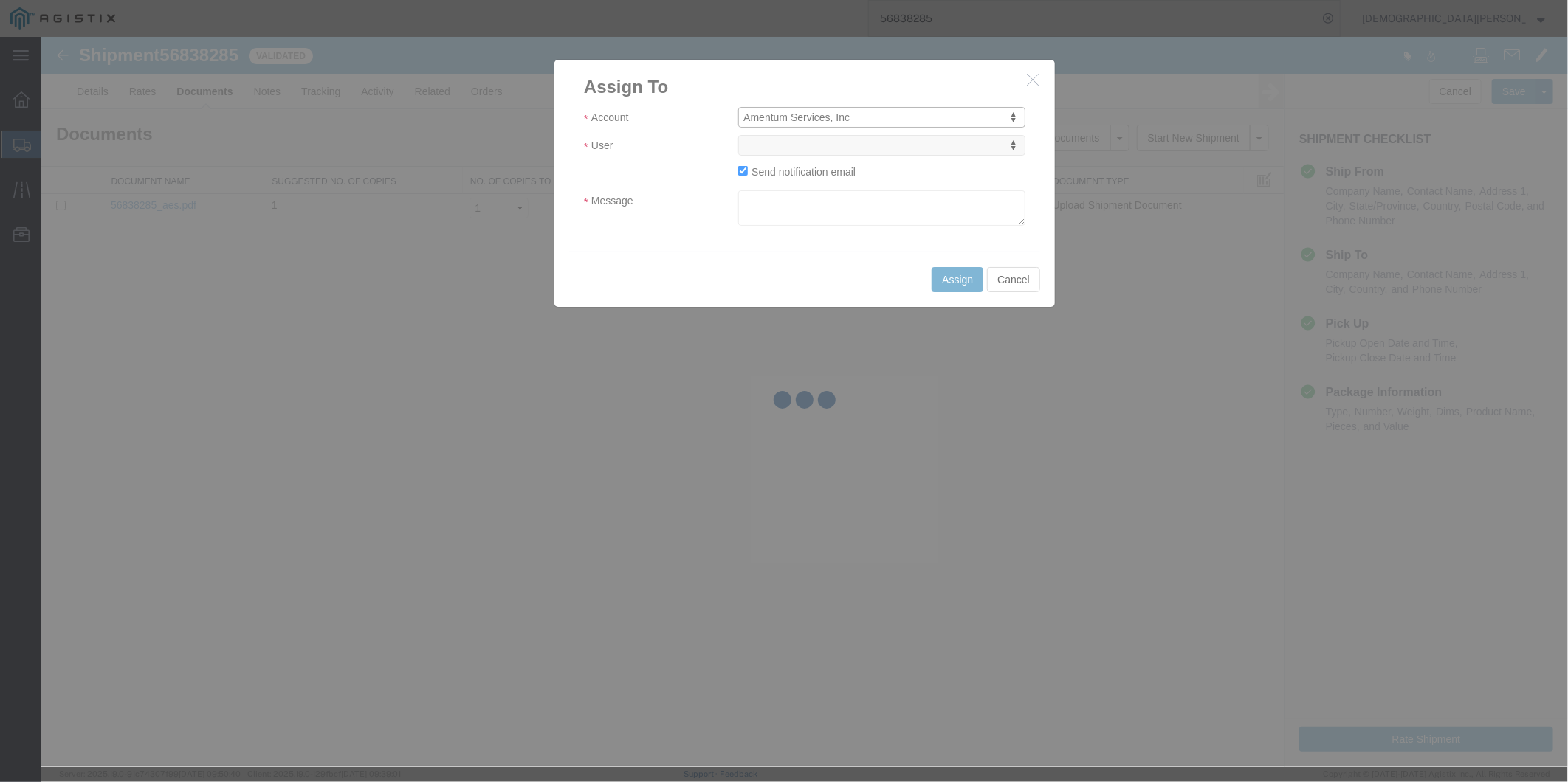
select select
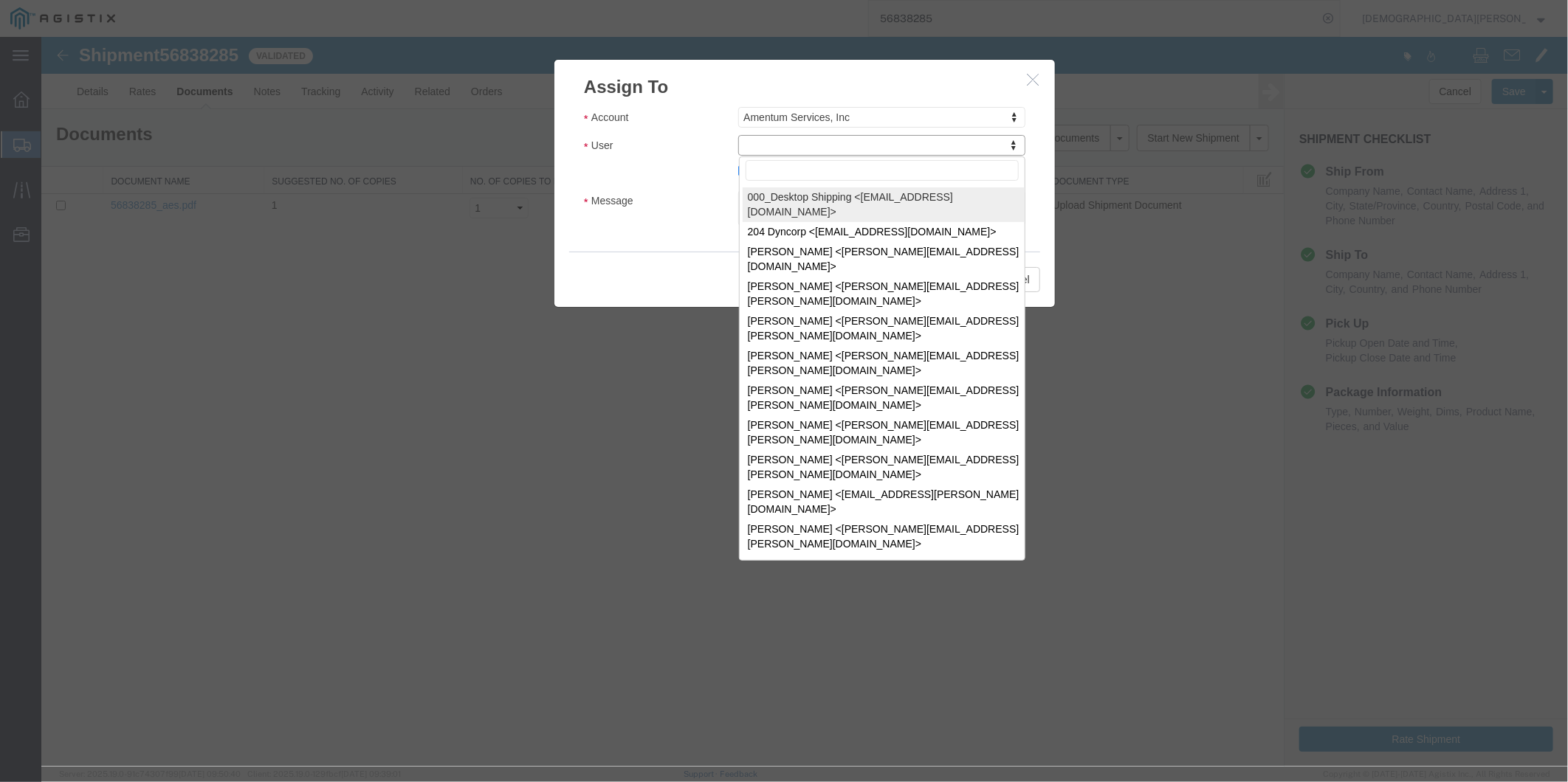
type input "u"
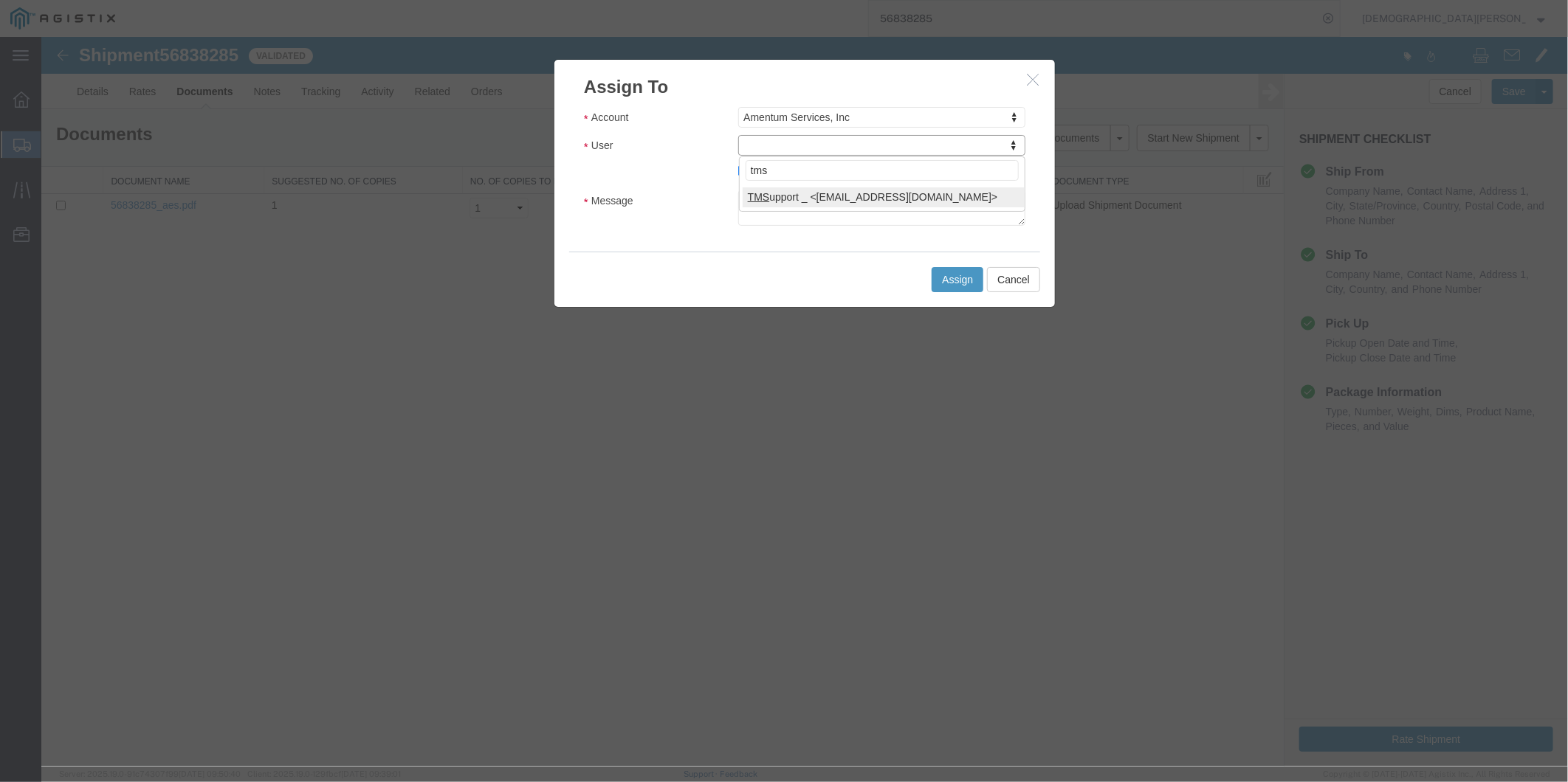
type input "tms"
select select "51622"
click at [859, 203] on textarea "Message" at bounding box center [881, 208] width 287 height 36
paste textarea "ITN: X20250916518907"
type textarea "ITN: X20250916518907"
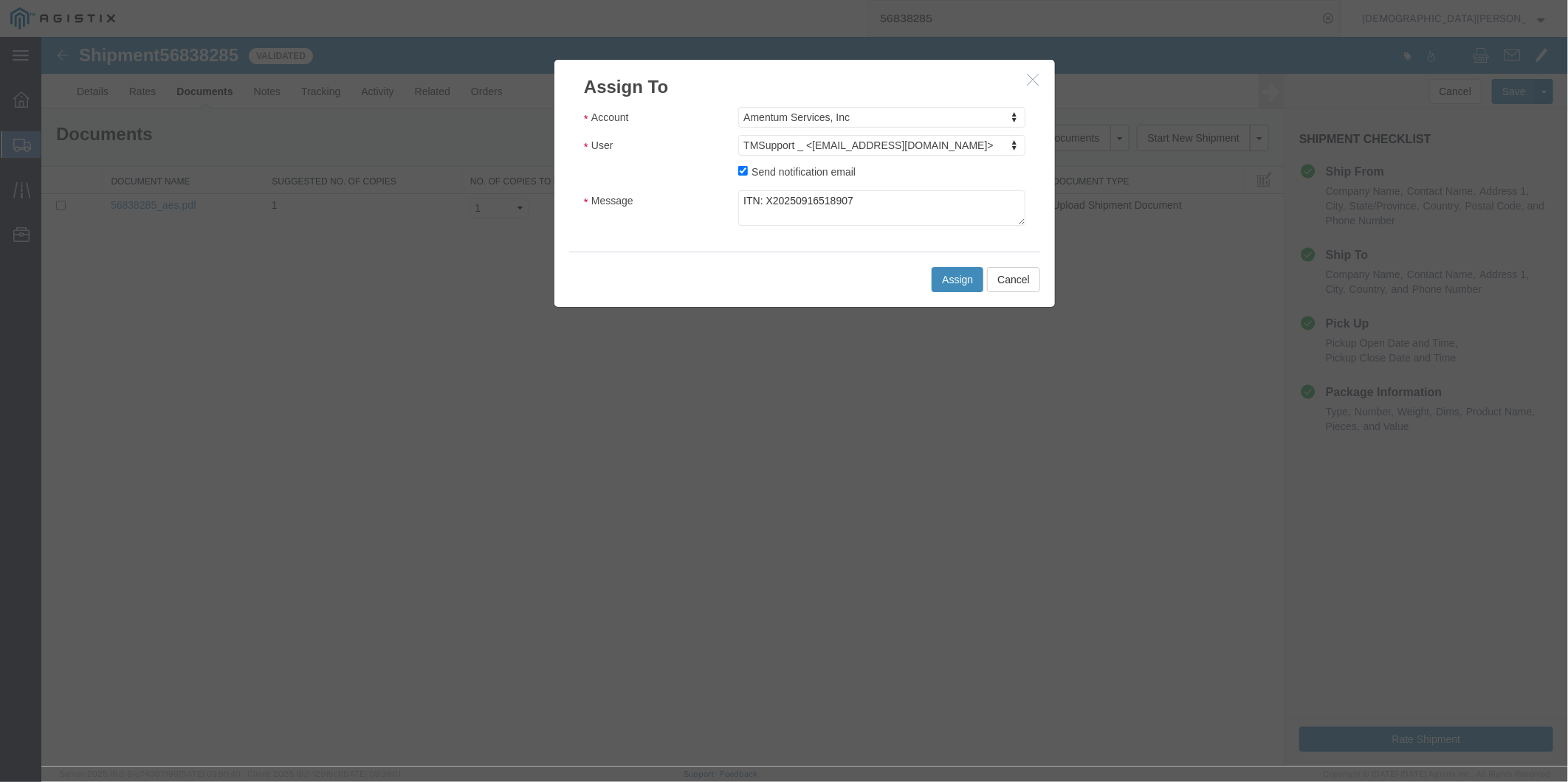
click at [943, 280] on button "Assign" at bounding box center [957, 278] width 51 height 25
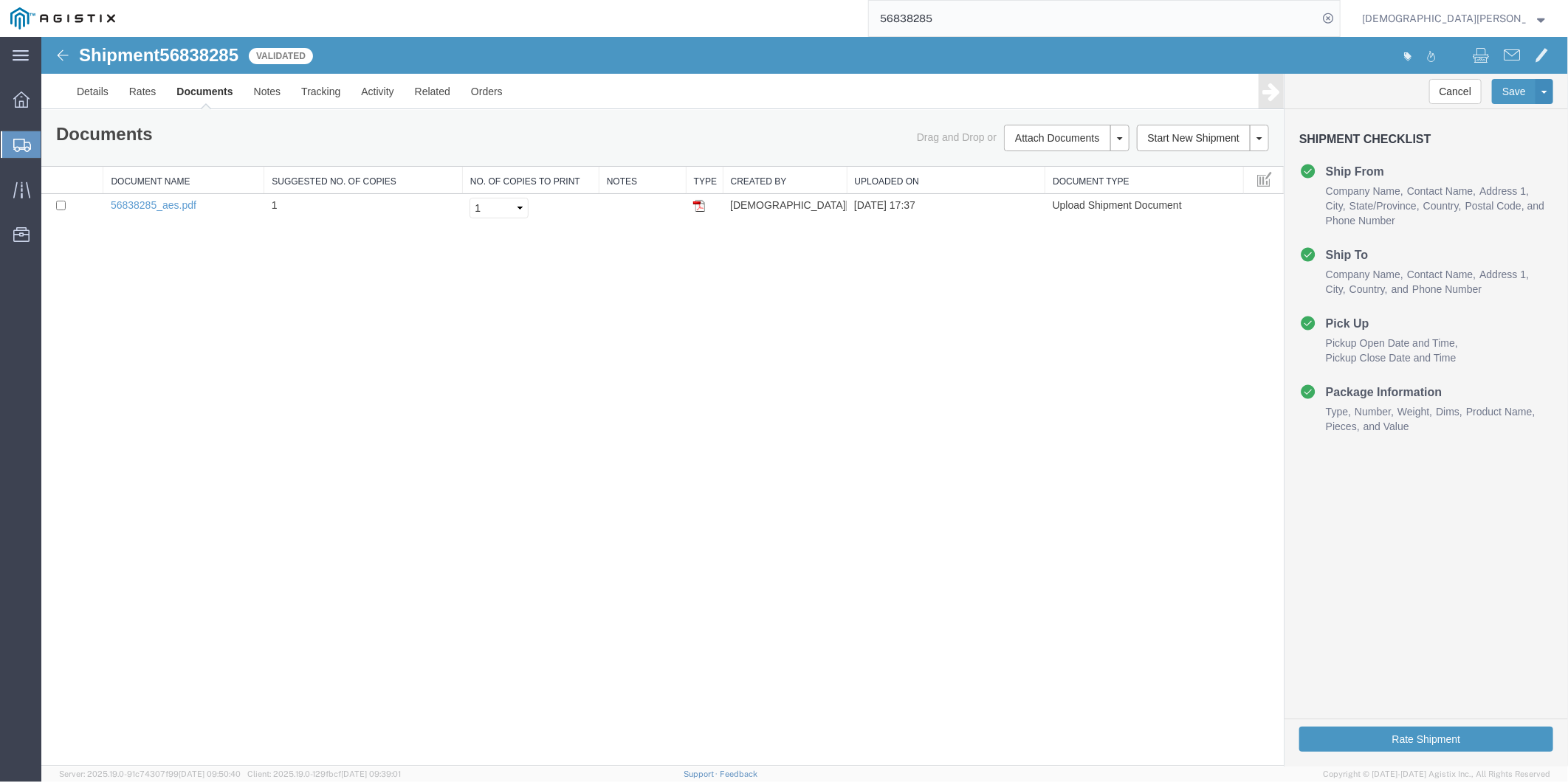
click at [194, 95] on link "Documents" at bounding box center [204, 91] width 77 height 36
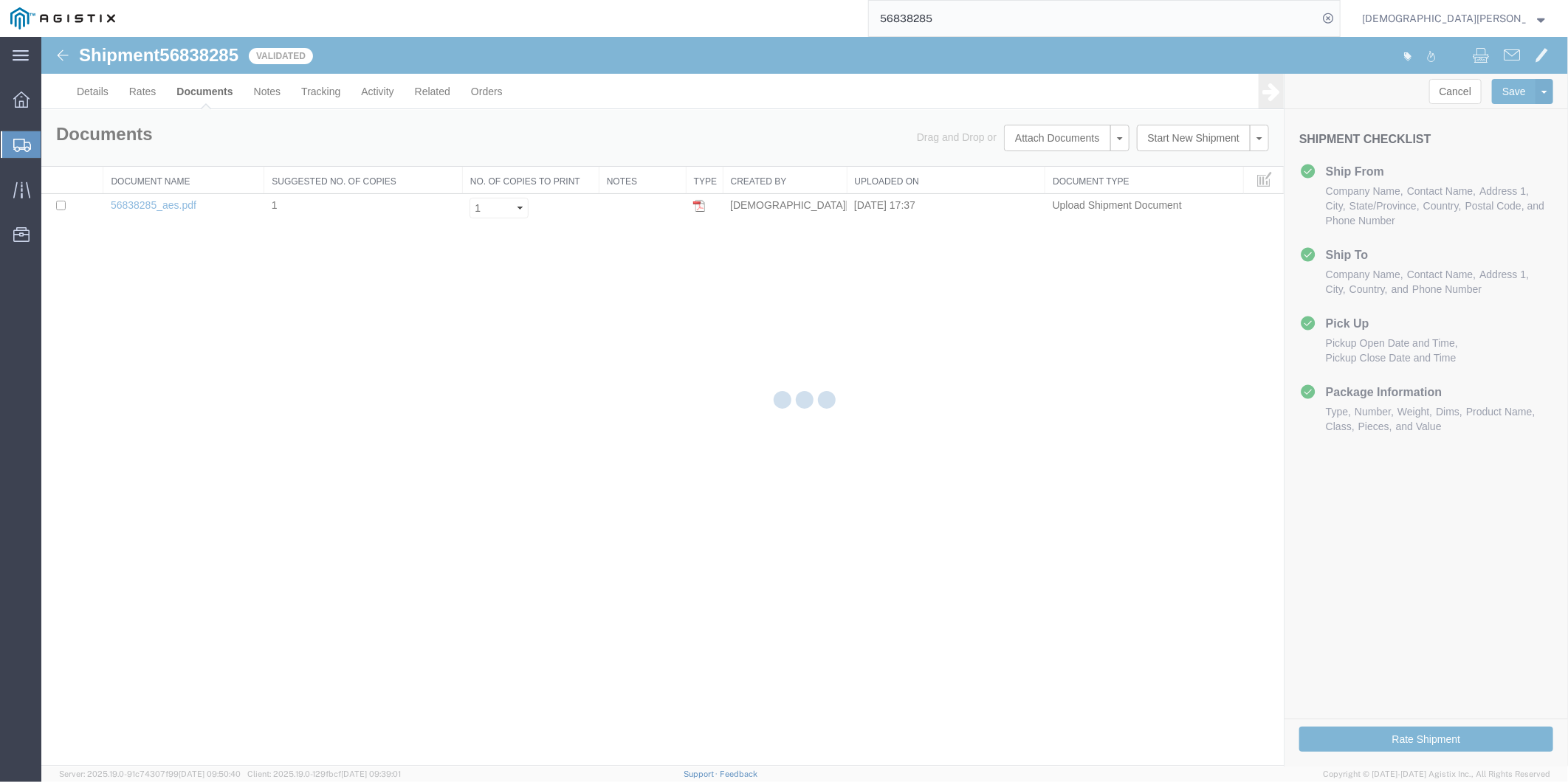
click at [199, 91] on div at bounding box center [805, 401] width 1527 height 730
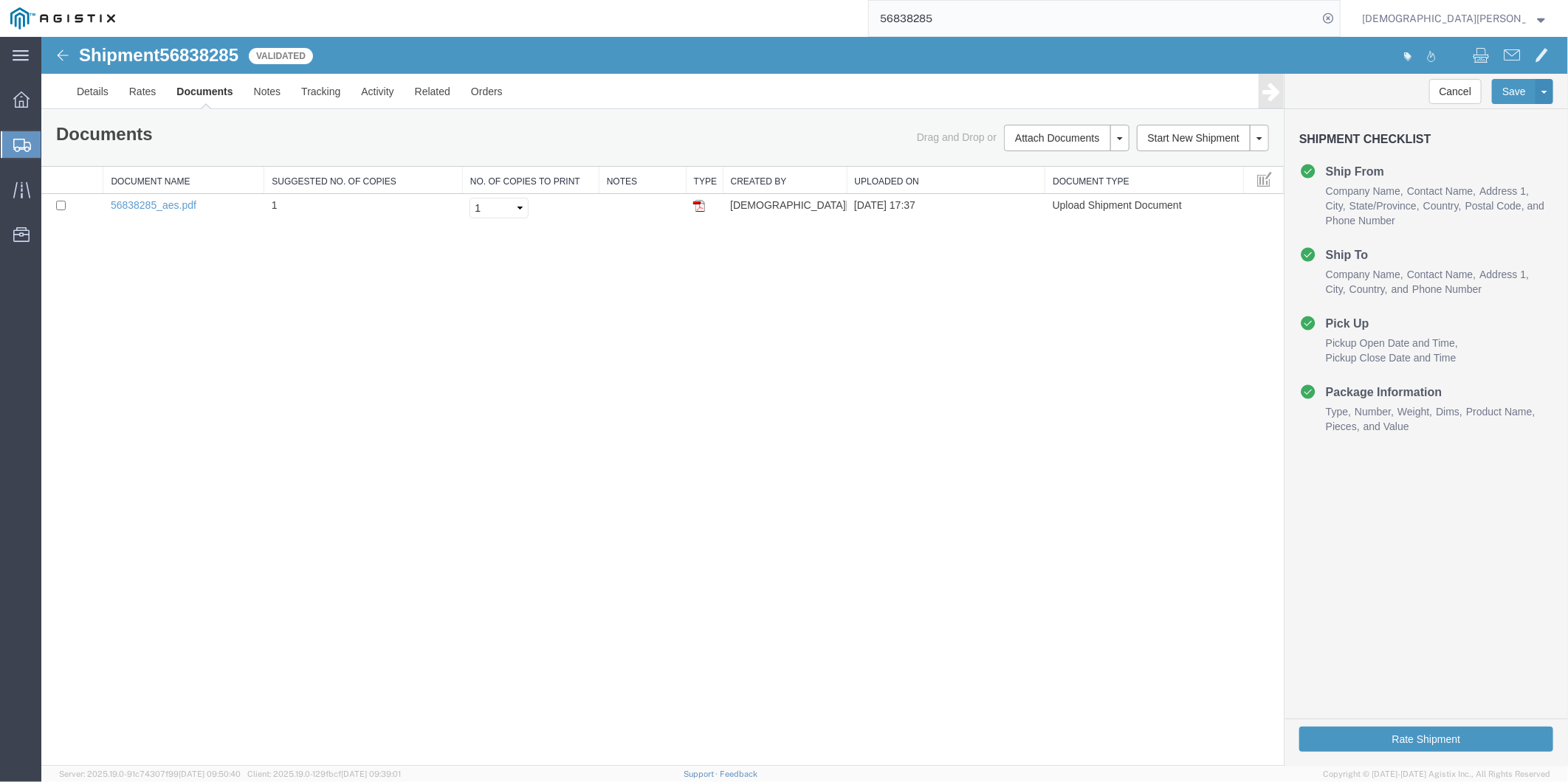
click at [149, 387] on div "Shipment 56838285 1 of 1 Validated Details Rates Documents Notes Tracking Activ…" at bounding box center [804, 400] width 1527 height 729
click at [195, 81] on link "Documents" at bounding box center [204, 91] width 77 height 36
drag, startPoint x: 438, startPoint y: 369, endPoint x: 304, endPoint y: 269, distance: 167.2
click at [438, 369] on div "Shipment 56838285 1 of 1 Validated Details Rates Documents Notes Tracking Activ…" at bounding box center [804, 400] width 1527 height 729
click at [215, 86] on link "Documents" at bounding box center [204, 91] width 77 height 36
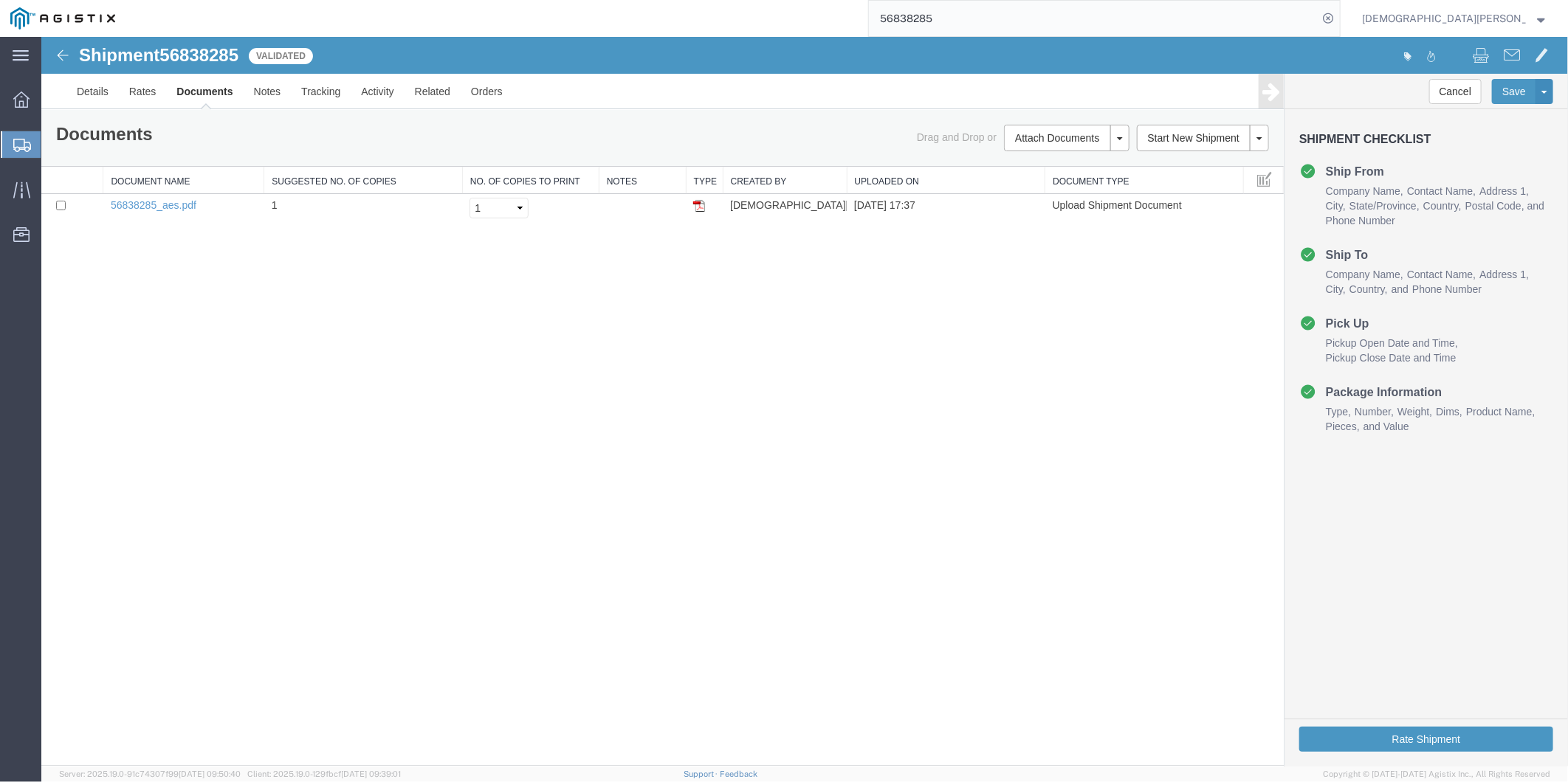
click at [194, 94] on link "Documents" at bounding box center [204, 91] width 77 height 36
click at [834, 392] on div "Shipment 56838285 1 of 1 Validated Details Rates Documents Notes Tracking Activ…" at bounding box center [804, 400] width 1527 height 729
click at [197, 92] on link "Documents" at bounding box center [204, 91] width 77 height 36
click at [191, 88] on link "Documents" at bounding box center [204, 91] width 77 height 36
click at [764, 370] on div "Shipment 56838285 1 of 1 Validated Details Rates Documents Notes Tracking Activ…" at bounding box center [804, 400] width 1527 height 729
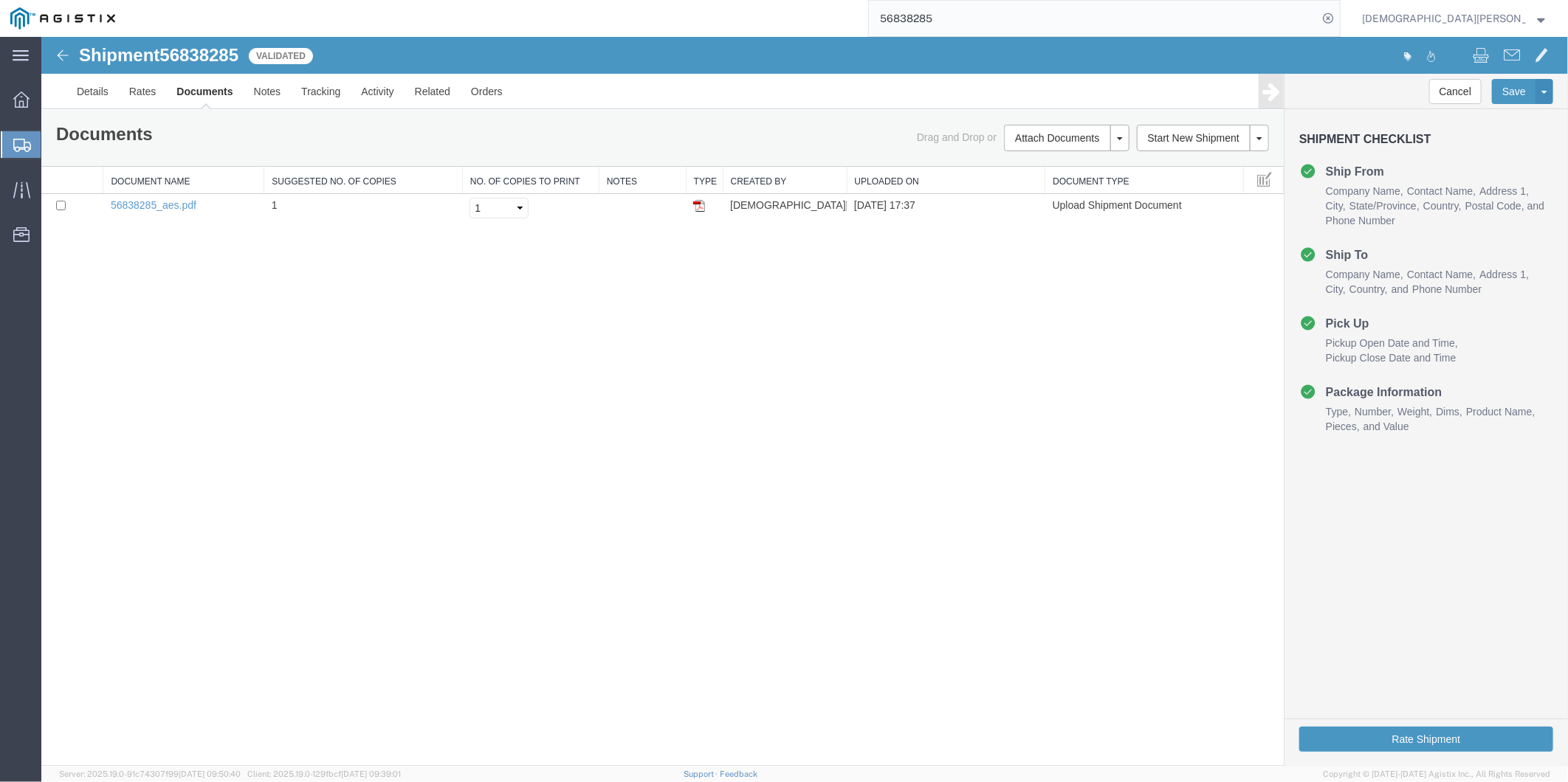
click at [187, 95] on link "Documents" at bounding box center [204, 91] width 77 height 36
click at [204, 90] on link "Documents" at bounding box center [204, 91] width 77 height 36
click at [203, 85] on link "Documents" at bounding box center [204, 91] width 77 height 36
click at [189, 90] on link "Documents" at bounding box center [204, 91] width 77 height 36
click at [210, 91] on link "Documents" at bounding box center [204, 91] width 77 height 36
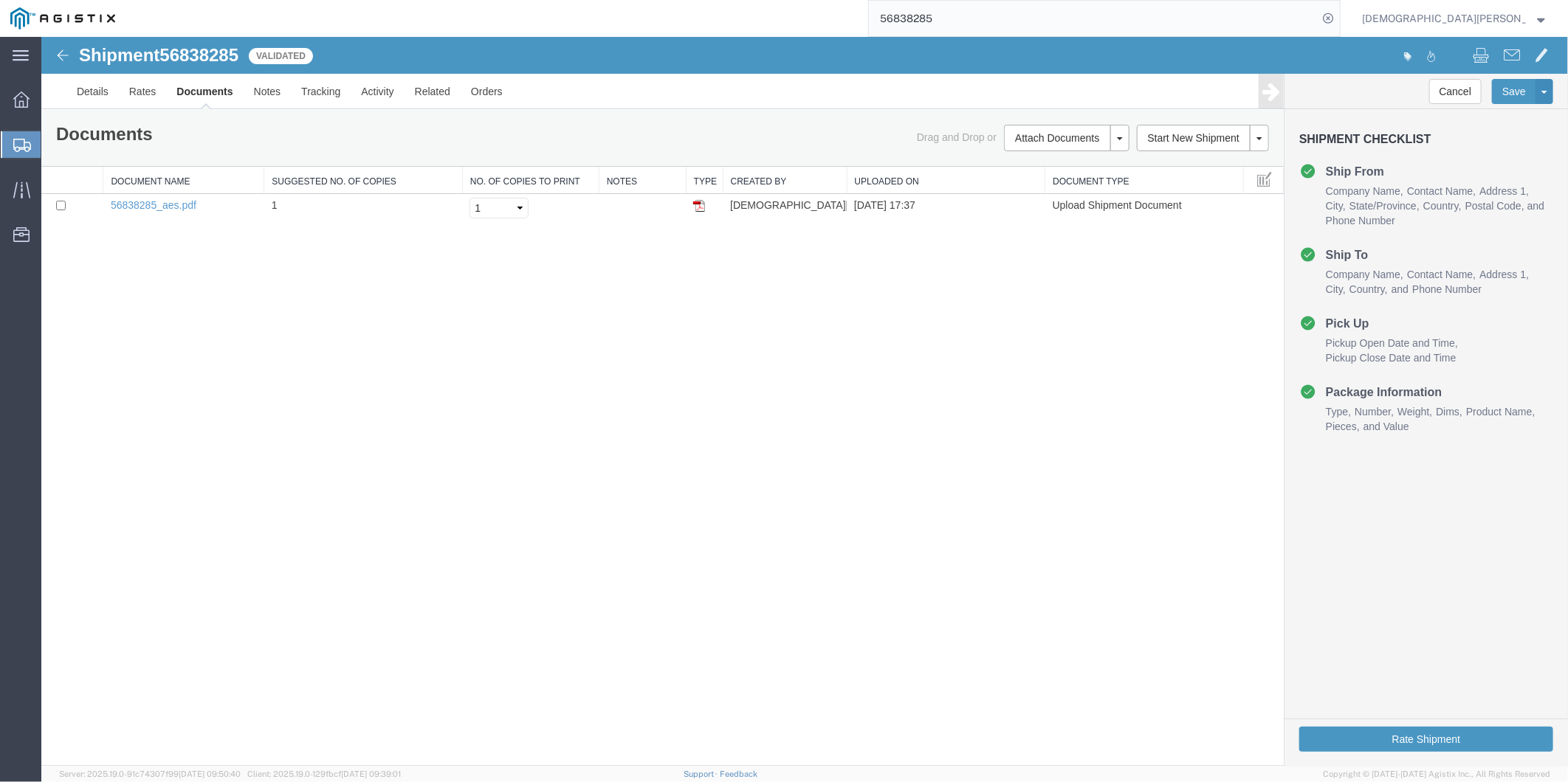
click at [219, 89] on link "Documents" at bounding box center [204, 91] width 77 height 36
click at [283, 356] on div "Shipment 56838285 1 of 1 Validated Details Rates Documents Notes Tracking Activ…" at bounding box center [804, 400] width 1527 height 729
click at [204, 95] on link "Documents" at bounding box center [204, 91] width 77 height 36
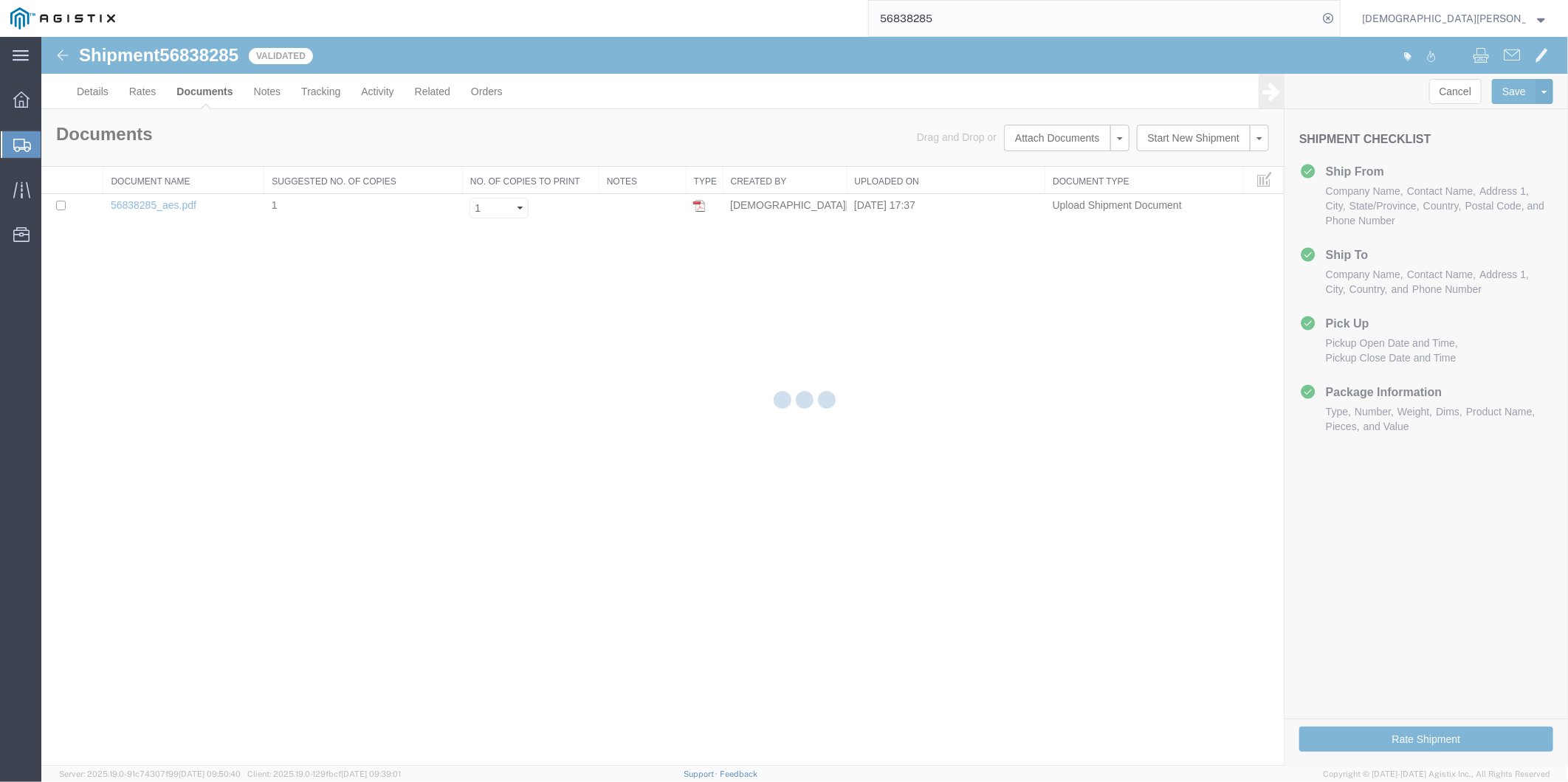
click at [207, 86] on div at bounding box center [805, 401] width 1527 height 730
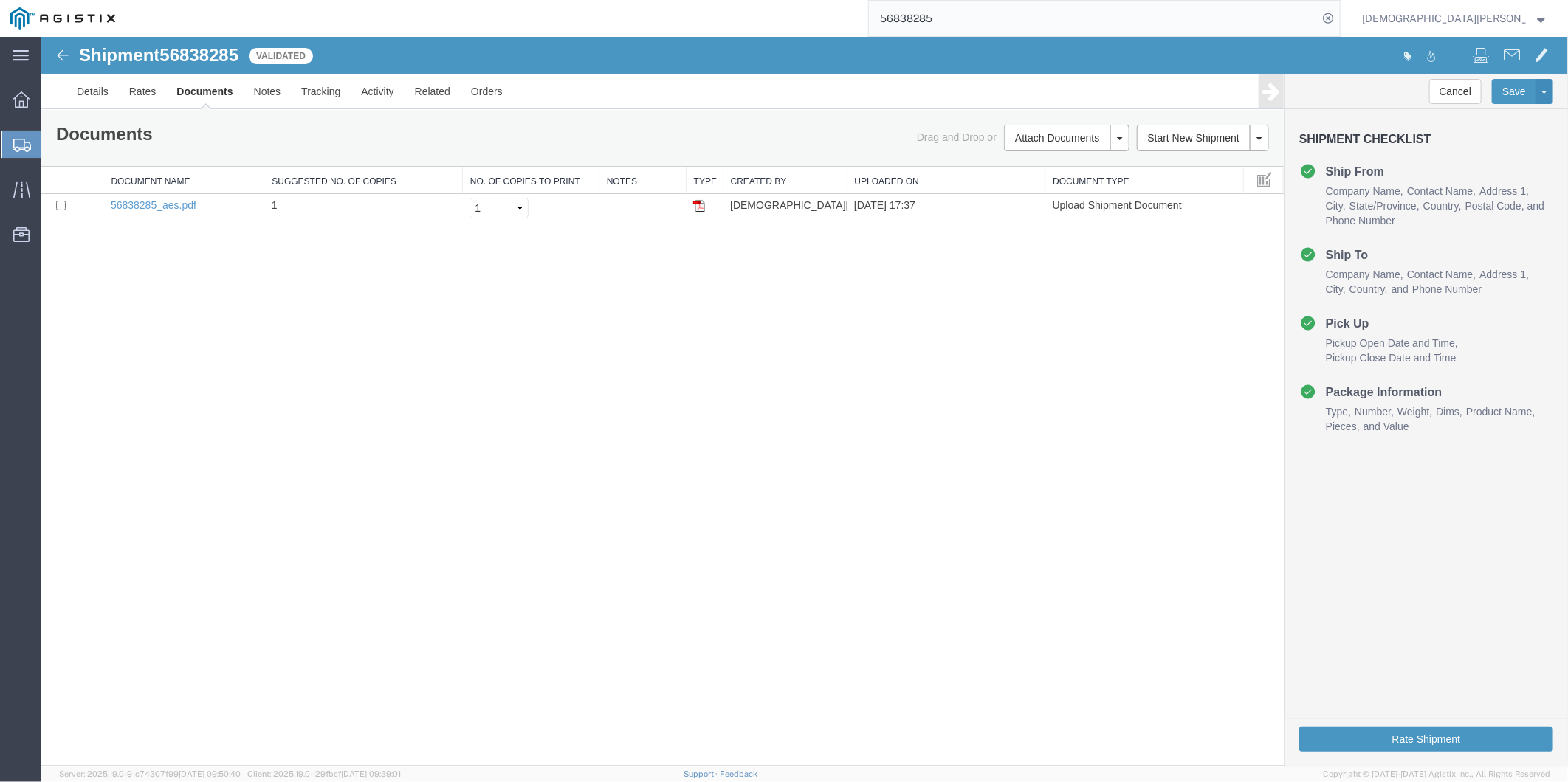
click at [210, 90] on link "Documents" at bounding box center [204, 91] width 77 height 36
click at [193, 92] on link "Documents" at bounding box center [204, 91] width 77 height 36
click at [194, 92] on link "Documents" at bounding box center [204, 91] width 77 height 36
click at [203, 83] on link "Documents" at bounding box center [204, 91] width 77 height 36
click at [201, 90] on div at bounding box center [804, 400] width 1527 height 730
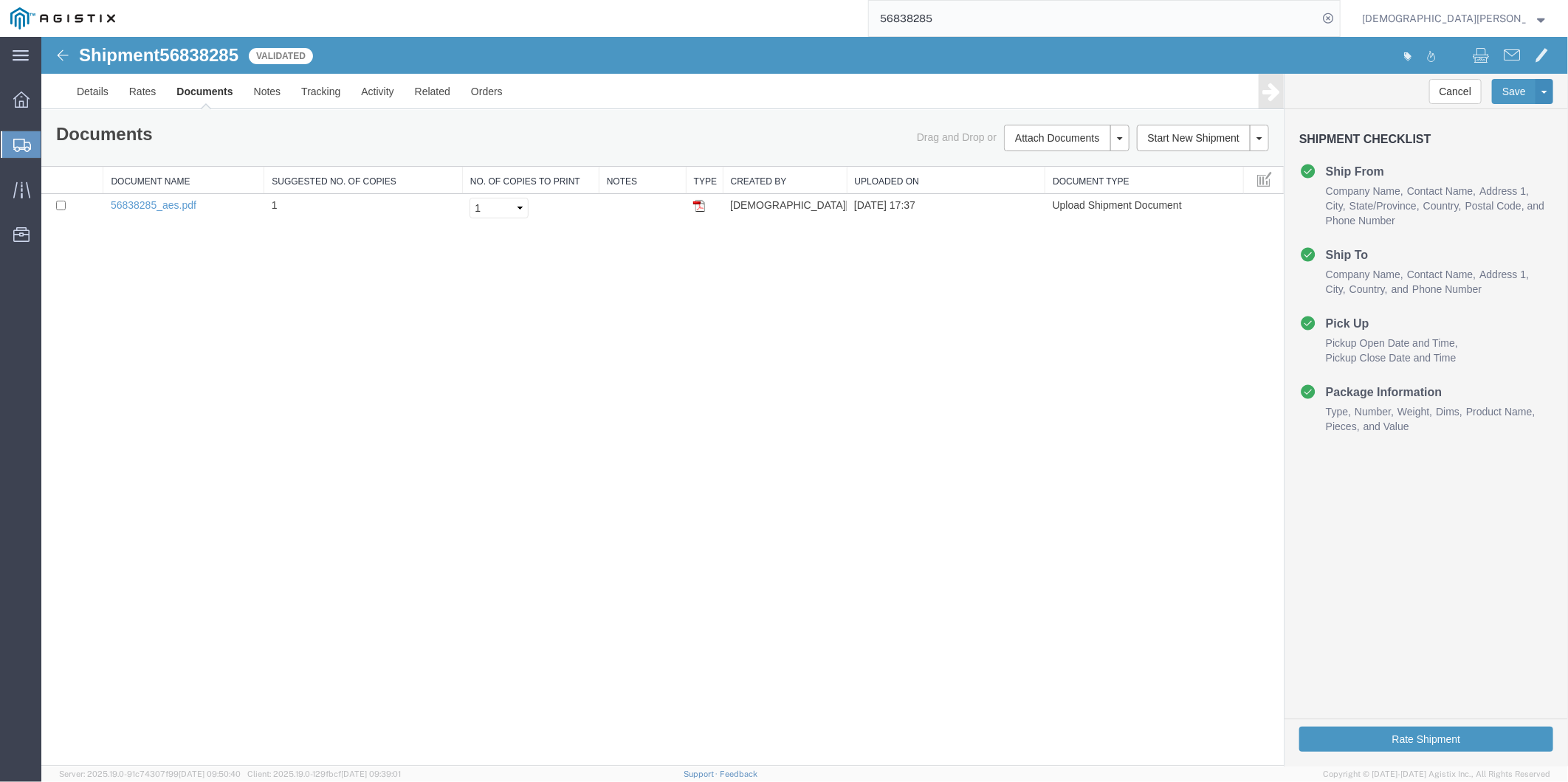
click at [195, 91] on link "Documents" at bounding box center [204, 91] width 77 height 36
